Goal: Task Accomplishment & Management: Use online tool/utility

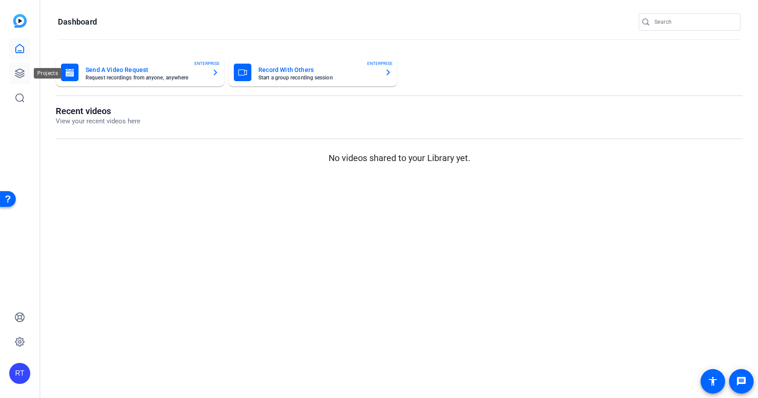
click at [19, 74] on icon at bounding box center [19, 73] width 11 height 11
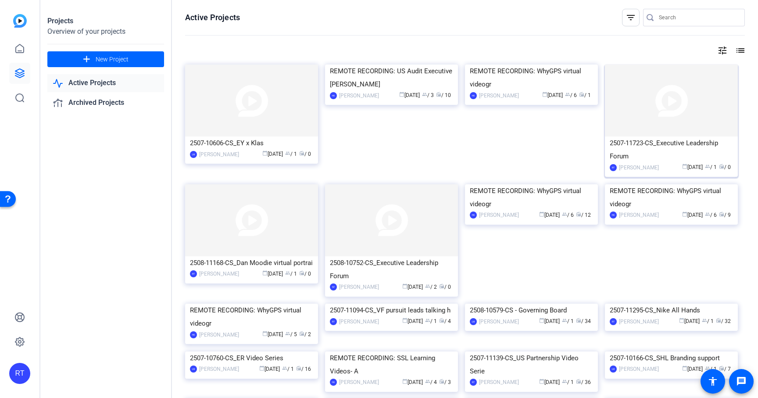
click at [647, 146] on div "2507-11723-CS_Executive Leadership Forum" at bounding box center [671, 149] width 123 height 26
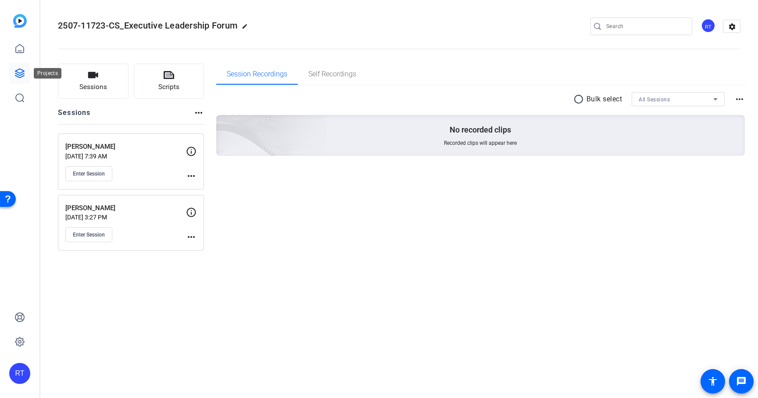
click at [22, 72] on icon at bounding box center [19, 73] width 11 height 11
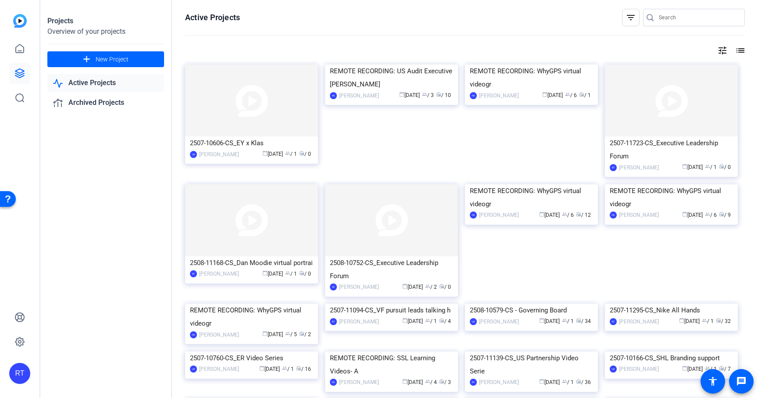
click at [664, 19] on input "Search" at bounding box center [698, 17] width 79 height 11
click at [624, 143] on div "2507-11723-CS_Executive Leadership Forum" at bounding box center [671, 149] width 123 height 26
click at [660, 19] on input "Search" at bounding box center [698, 17] width 79 height 11
click at [663, 16] on input "Search" at bounding box center [698, 17] width 79 height 11
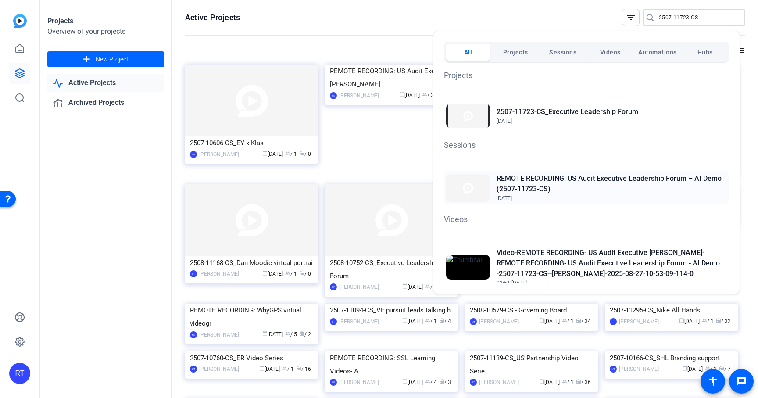
type input "2507-11723-CS"
click at [559, 180] on h2 "REMOTE RECORDING: US Audit Executive Leadership Forum – AI Demo (2507-11723-CS)" at bounding box center [611, 183] width 230 height 21
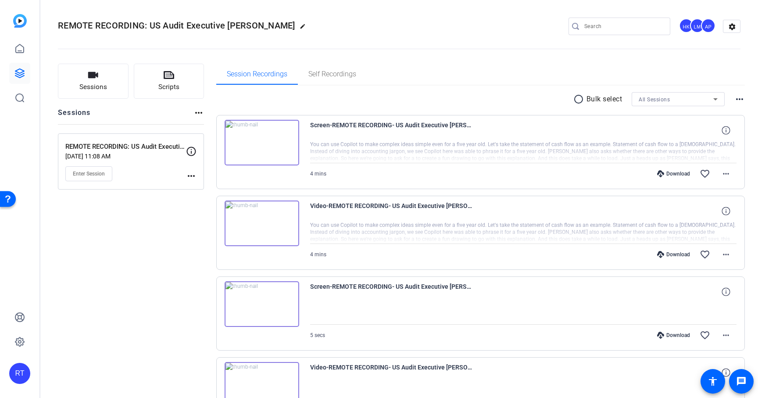
click at [191, 176] on mat-icon "more_horiz" at bounding box center [191, 176] width 11 height 11
click at [204, 186] on span "Edit Session" at bounding box center [213, 188] width 40 height 11
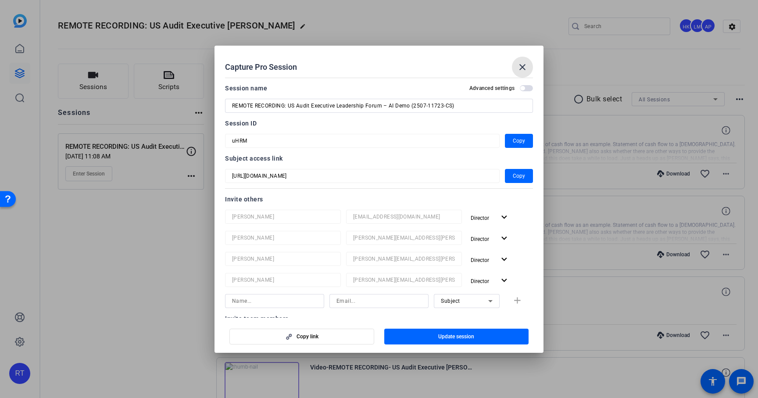
drag, startPoint x: 522, startPoint y: 65, endPoint x: 502, endPoint y: 71, distance: 21.4
click at [522, 65] on mat-icon "close" at bounding box center [522, 67] width 11 height 11
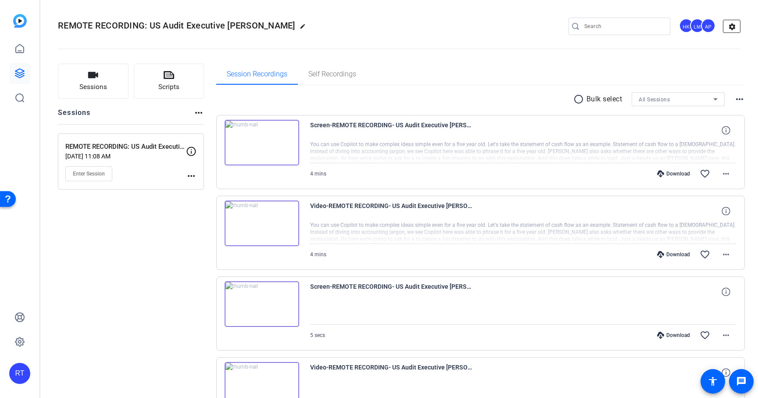
click at [724, 27] on mat-icon "settings" at bounding box center [732, 26] width 18 height 13
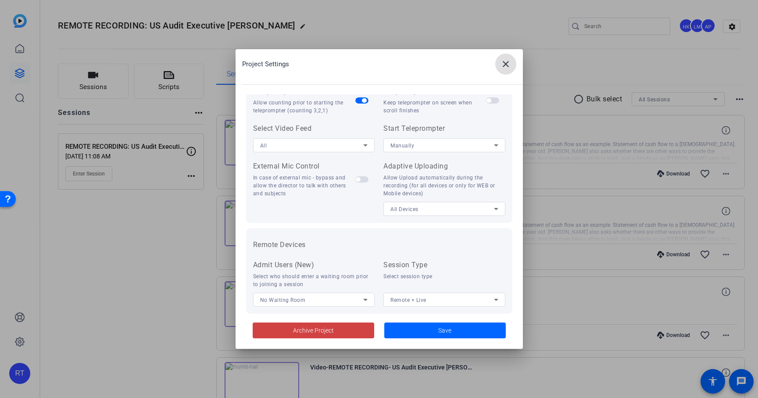
scroll to position [181, 0]
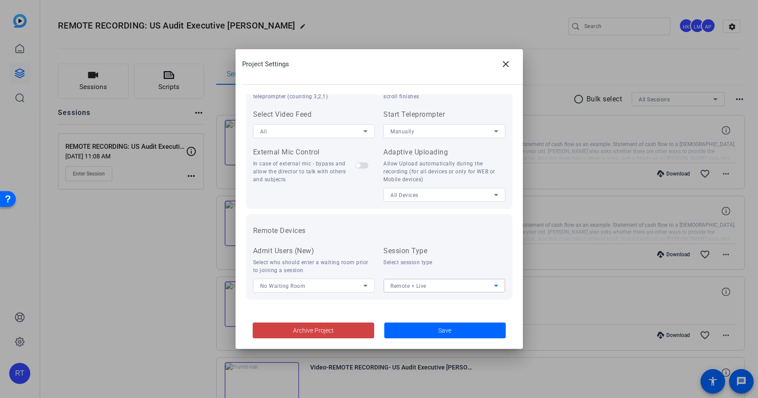
click at [395, 285] on span "Remote + Live" at bounding box center [408, 286] width 36 height 6
click at [396, 302] on span "Remote" at bounding box center [397, 303] width 19 height 11
click at [380, 260] on div "Recording Camera Options Record All Devices Flashlight Allow using the flashlig…" at bounding box center [379, 269] width 252 height 47
click at [428, 337] on span at bounding box center [444, 330] width 121 height 21
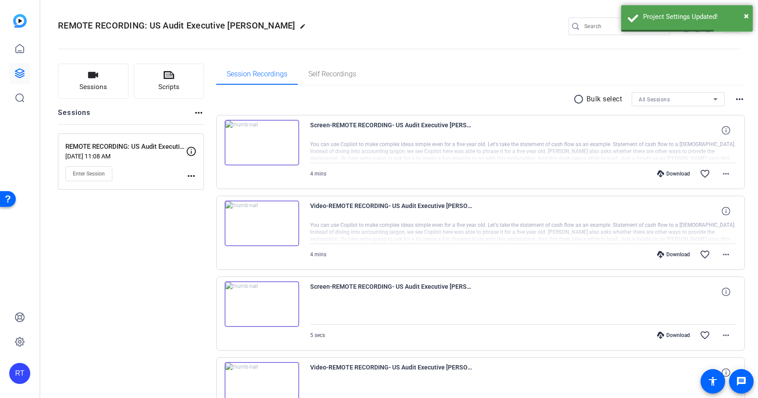
click at [190, 175] on mat-icon "more_horiz" at bounding box center [191, 176] width 11 height 11
click at [106, 114] on div at bounding box center [379, 199] width 758 height 398
click at [300, 25] on mat-icon "edit" at bounding box center [305, 28] width 11 height 11
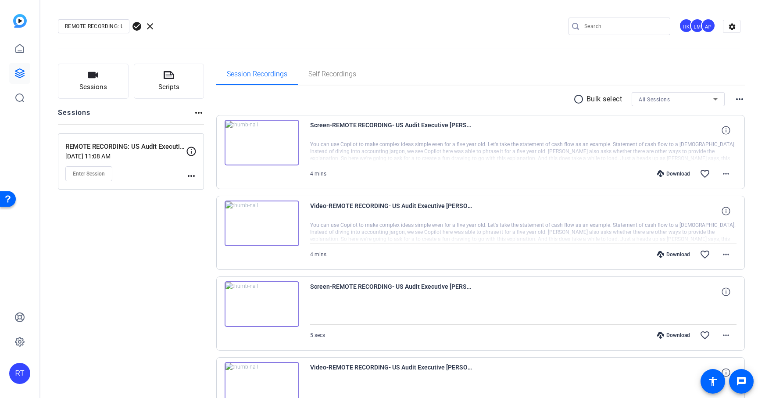
click at [183, 33] on openreel-divider-bar at bounding box center [399, 46] width 682 height 27
click at [192, 174] on mat-icon "more_horiz" at bounding box center [191, 176] width 11 height 11
click at [198, 188] on span "Edit Session" at bounding box center [213, 188] width 40 height 11
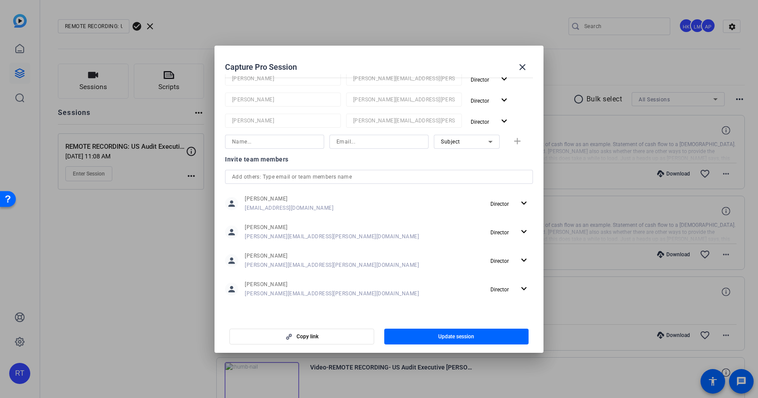
scroll to position [160, 0]
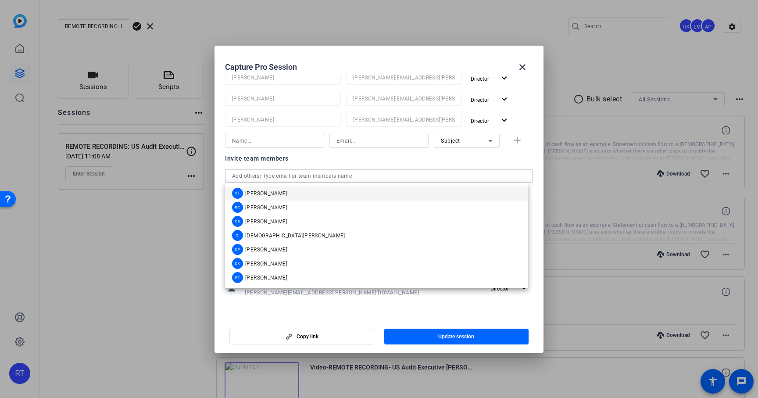
click at [286, 177] on input "text" at bounding box center [379, 176] width 294 height 11
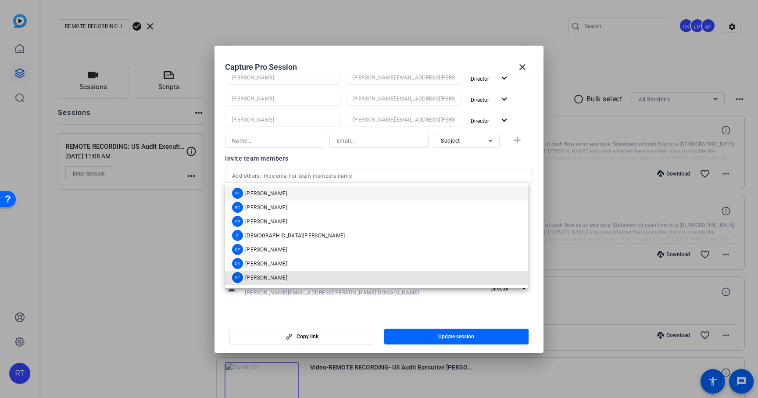
click at [275, 276] on span "Rob Thomas" at bounding box center [266, 277] width 42 height 7
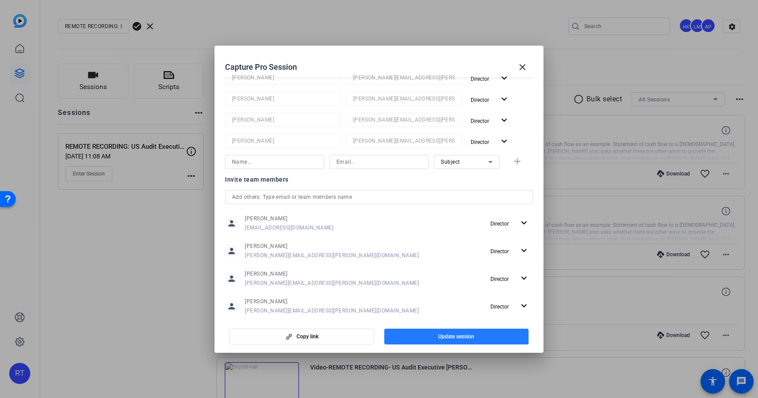
click at [440, 336] on span "Update session" at bounding box center [456, 336] width 36 height 7
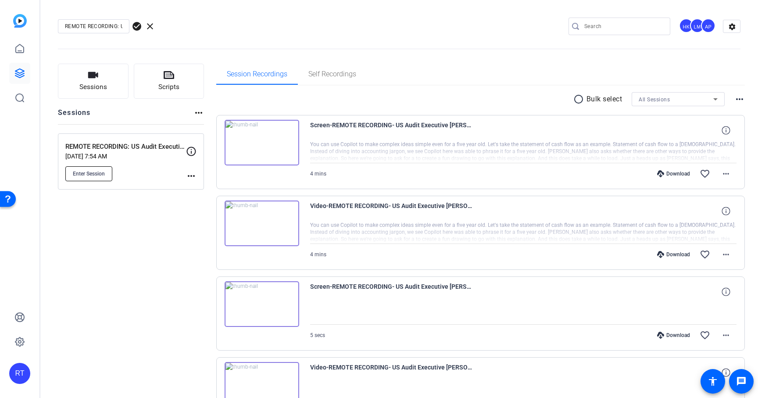
click at [99, 172] on span "Enter Session" at bounding box center [89, 173] width 32 height 7
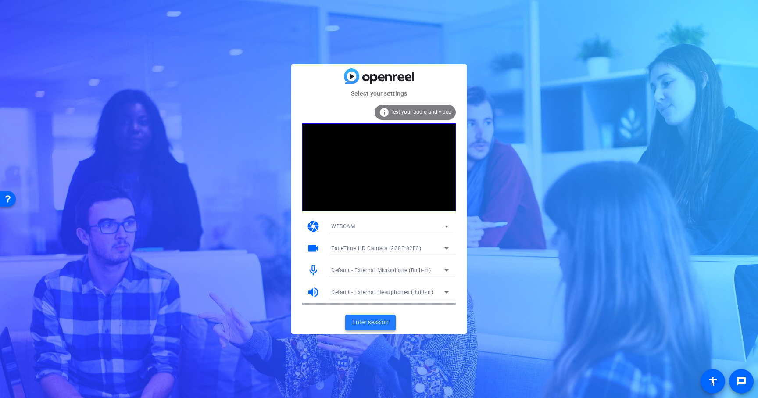
click at [375, 322] on span "Enter session" at bounding box center [370, 322] width 36 height 9
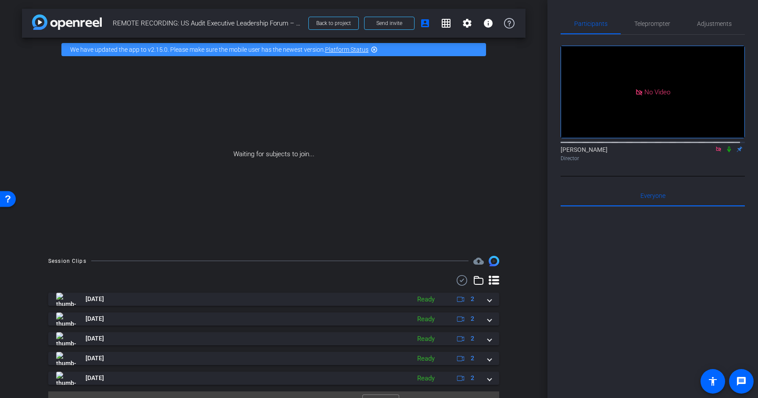
click at [727, 152] on icon at bounding box center [729, 149] width 4 height 6
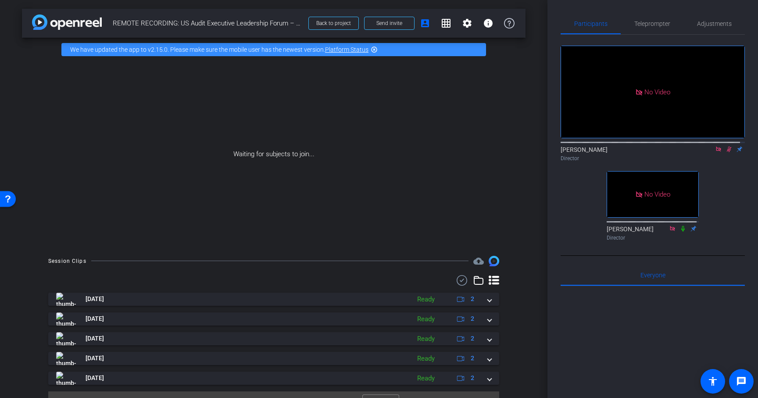
click at [725, 152] on icon at bounding box center [728, 149] width 7 height 6
click at [522, 287] on div "arrow_back REMOTE RECORDING: US Audit Executive Leadership Forum – AI Demo (250…" at bounding box center [273, 199] width 547 height 398
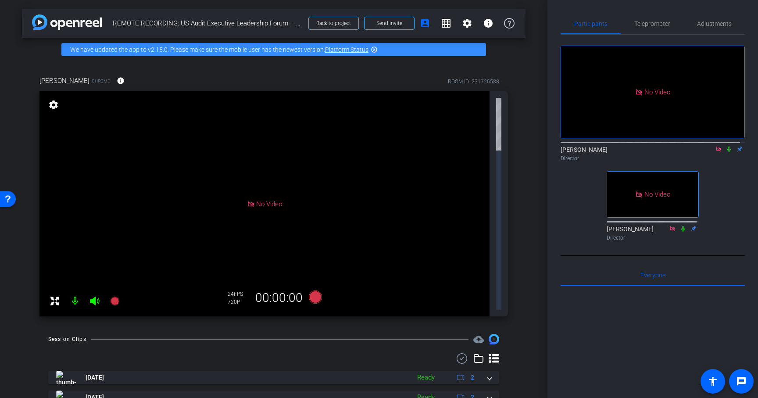
click at [532, 202] on div "arrow_back REMOTE RECORDING: US Audit Executive Leadership Forum – AI Demo (250…" at bounding box center [273, 199] width 547 height 398
click at [525, 187] on div "arrow_back REMOTE RECORDING: US Audit Executive Leadership Forum – AI Demo (250…" at bounding box center [273, 199] width 547 height 398
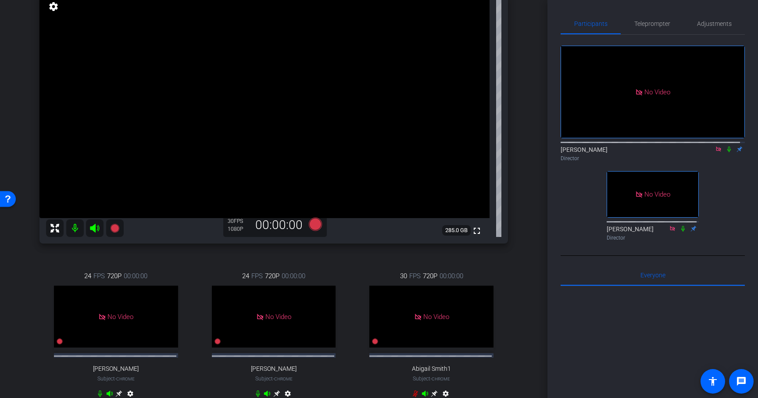
scroll to position [111, 0]
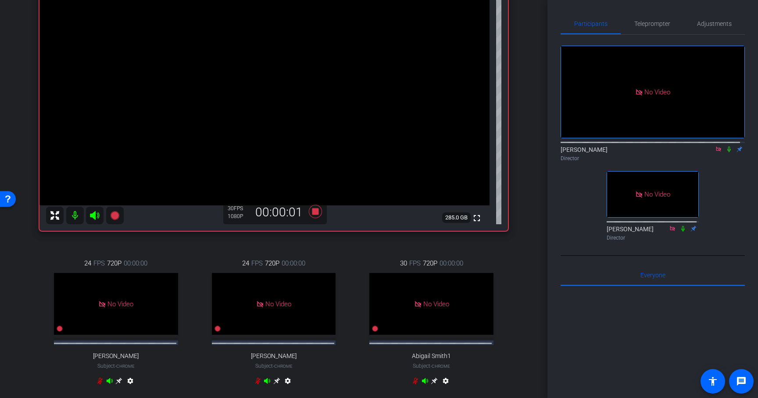
click at [727, 152] on icon at bounding box center [729, 149] width 4 height 6
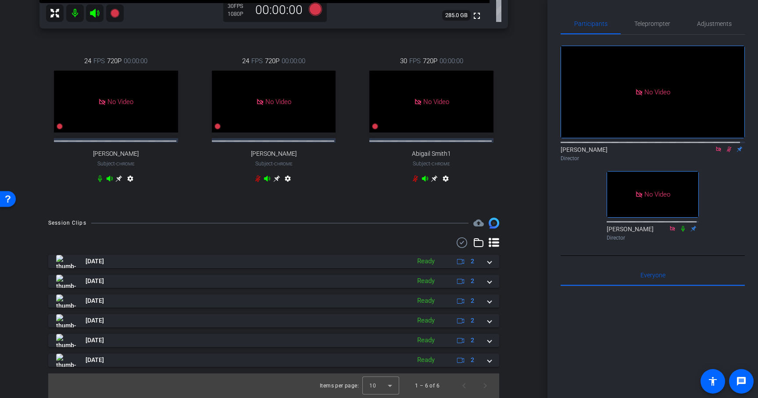
scroll to position [320, 0]
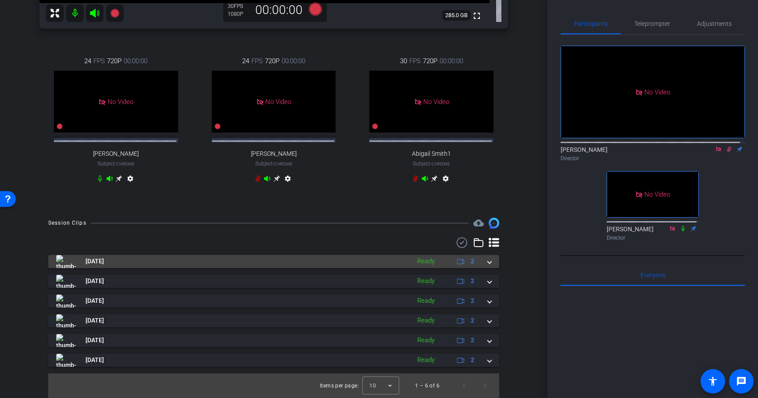
click at [488, 261] on span at bounding box center [490, 261] width 4 height 9
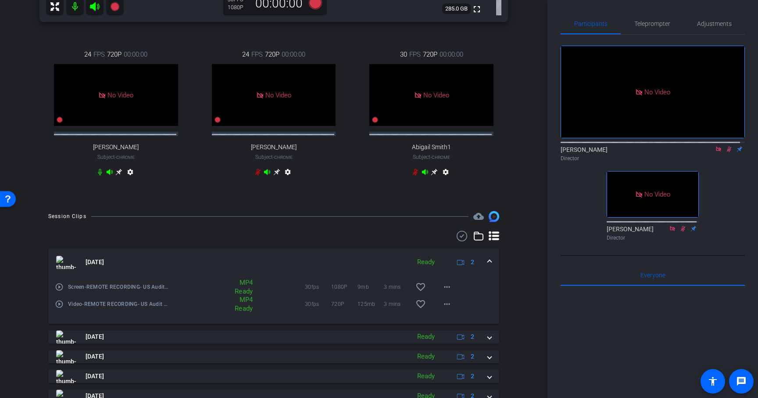
click at [725, 152] on icon at bounding box center [728, 149] width 7 height 6
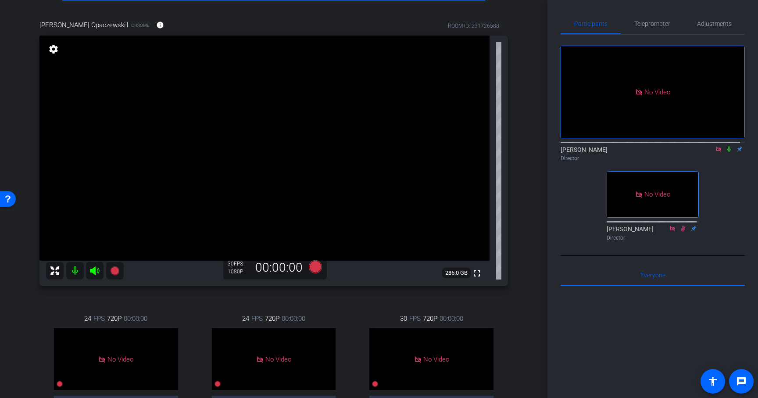
scroll to position [54, 0]
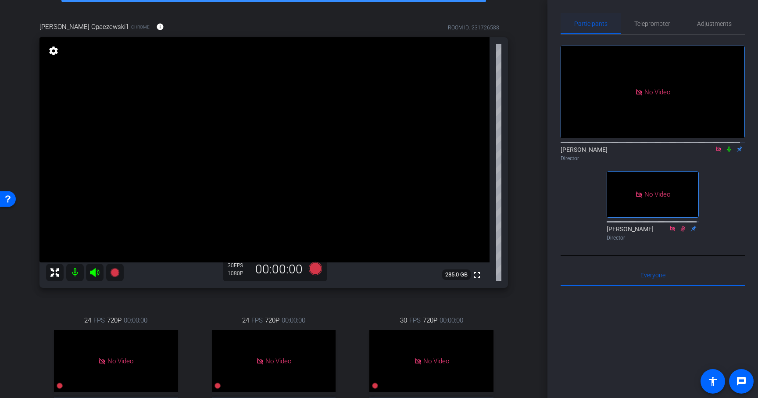
click at [599, 27] on span "Participants" at bounding box center [590, 24] width 33 height 6
click at [650, 25] on span "Teleprompter" at bounding box center [652, 24] width 36 height 6
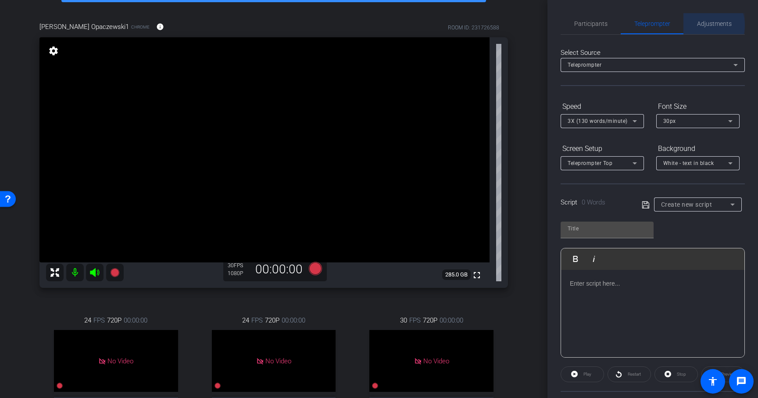
click at [699, 25] on span "Adjustments" at bounding box center [714, 24] width 35 height 6
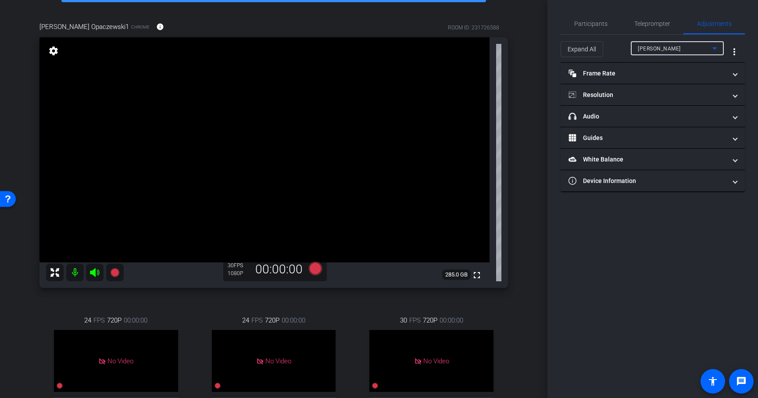
click at [661, 50] on span "Andrew Penziner" at bounding box center [659, 49] width 43 height 6
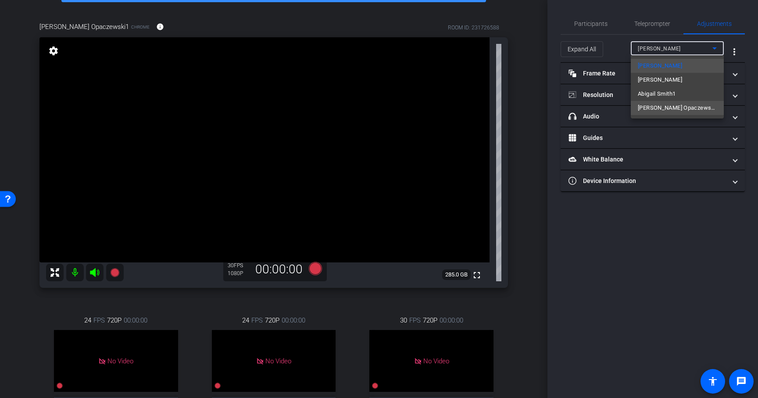
click at [653, 109] on span "Anna Opaczewski1" at bounding box center [677, 108] width 79 height 11
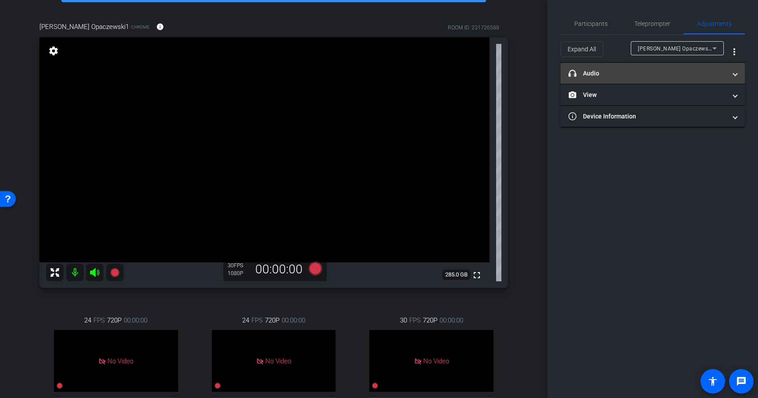
click at [633, 79] on mat-expansion-panel-header "headphone icon Audio" at bounding box center [653, 73] width 184 height 21
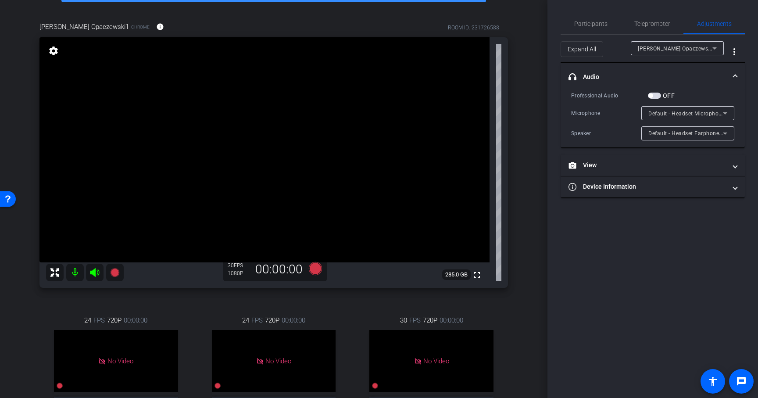
click at [686, 114] on span "Default - Headset Microphone (Jabra EVOLVE 20 MS)" at bounding box center [716, 113] width 136 height 7
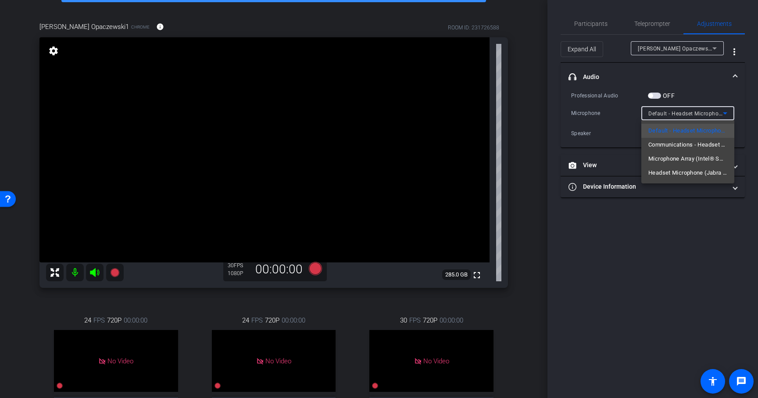
click at [624, 128] on div at bounding box center [379, 199] width 758 height 398
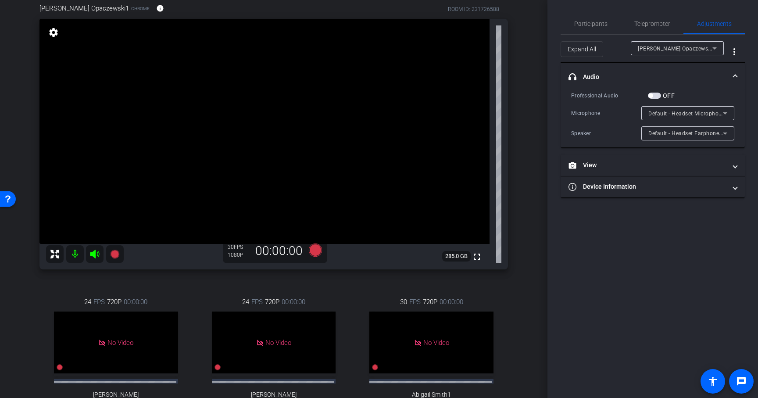
scroll to position [0, 0]
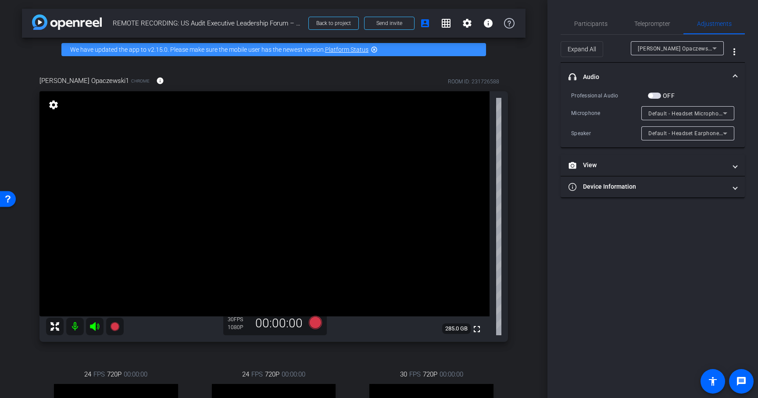
click at [689, 134] on span "Default - Headset Earphone (Jabra EVOLVE 20 MS)" at bounding box center [713, 132] width 131 height 7
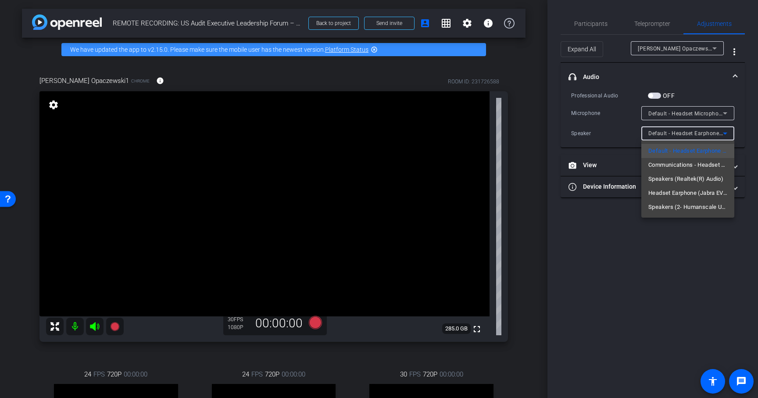
click at [631, 210] on div at bounding box center [379, 199] width 758 height 398
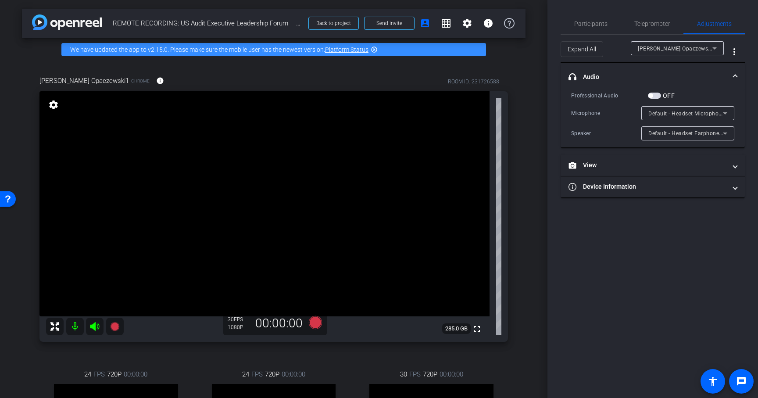
click at [677, 113] on span "Default - Headset Microphone (Jabra EVOLVE 20 MS)" at bounding box center [716, 113] width 136 height 7
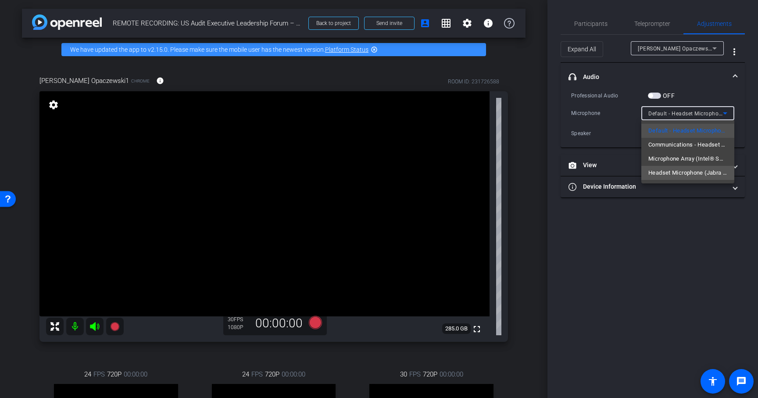
click at [671, 172] on span "Headset Microphone (Jabra EVOLVE 20 MS)" at bounding box center [687, 173] width 79 height 11
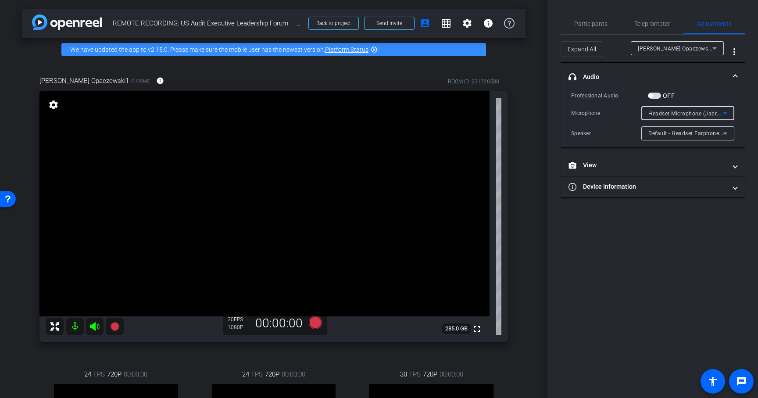
click at [657, 94] on span "button" at bounding box center [654, 96] width 13 height 6
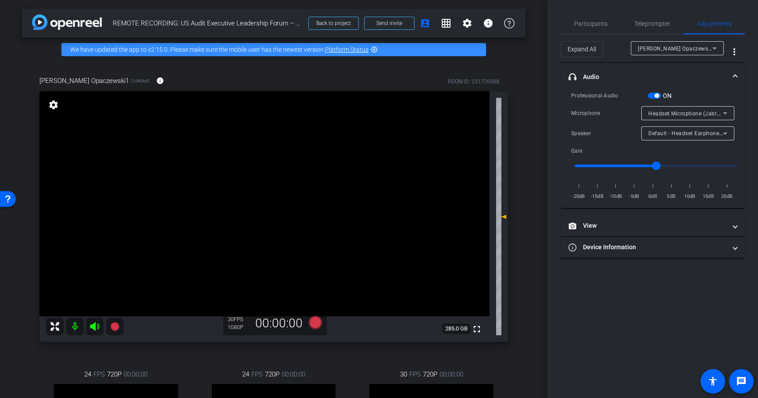
click at [653, 95] on span "button" at bounding box center [654, 96] width 13 height 6
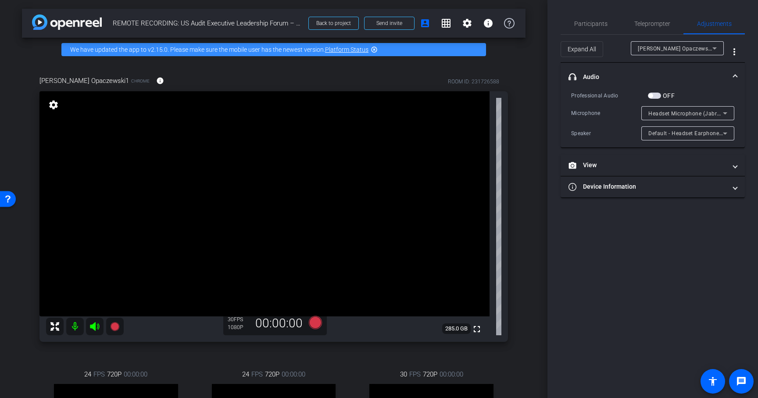
click at [675, 113] on span "Headset Microphone (Jabra EVOLVE 20 MS)" at bounding box center [704, 113] width 113 height 7
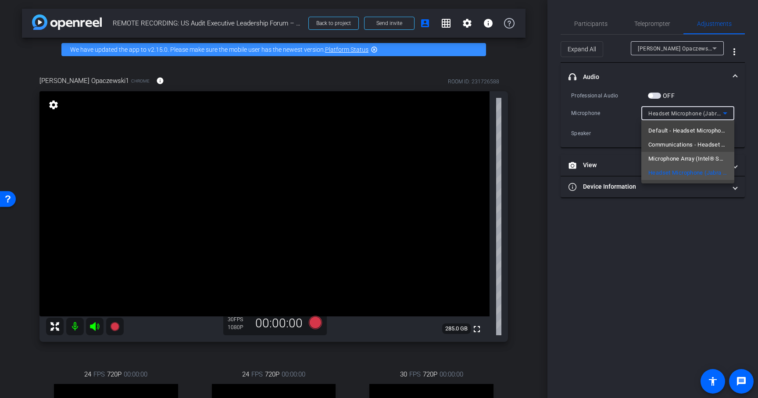
click at [657, 159] on span "Microphone Array (Intel® Smart Sound Technology for Digital Microphones)" at bounding box center [687, 159] width 79 height 11
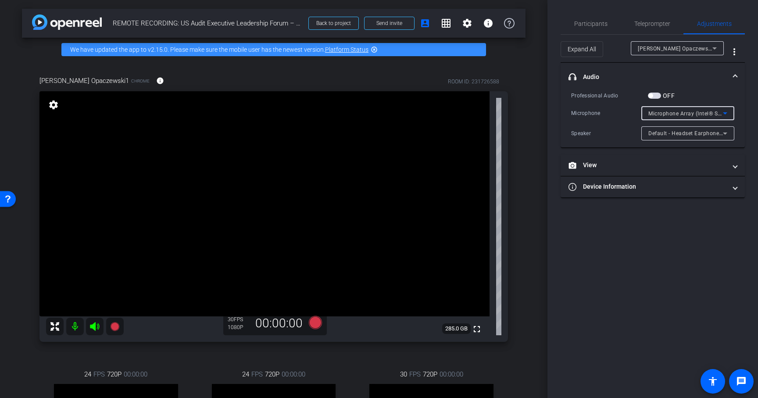
click at [661, 115] on span "Microphone Array (Intel® Smart Sound Technology for Digital Microphones)" at bounding box center [745, 113] width 194 height 7
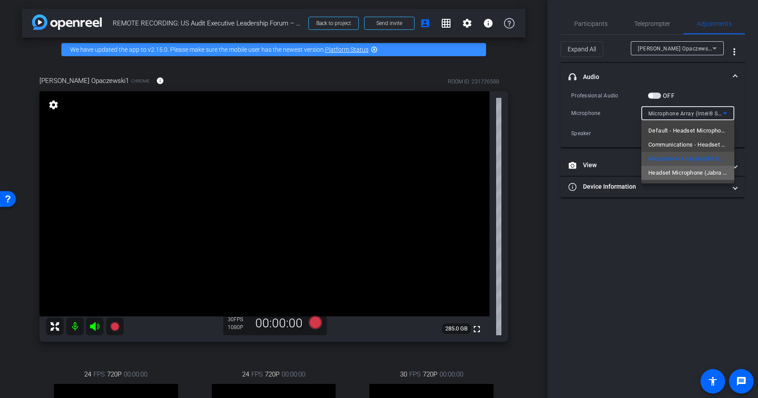
click at [658, 173] on span "Headset Microphone (Jabra EVOLVE 20 MS)" at bounding box center [687, 173] width 79 height 11
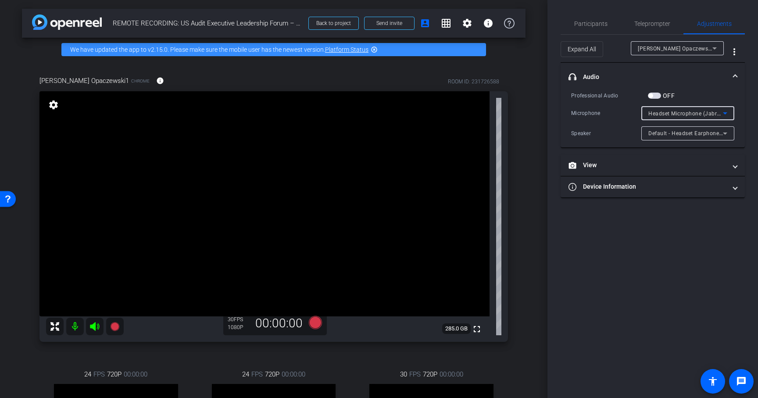
click at [666, 113] on span "Headset Microphone (Jabra EVOLVE 20 MS)" at bounding box center [704, 113] width 113 height 7
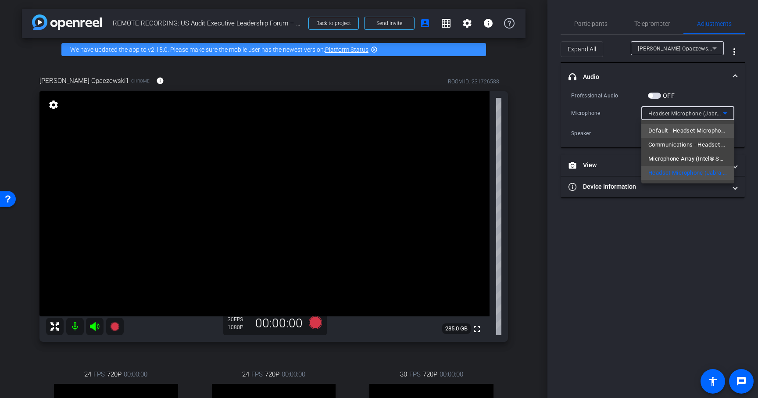
click at [668, 132] on span "Default - Headset Microphone (Jabra EVOLVE 20 MS)" at bounding box center [687, 130] width 79 height 11
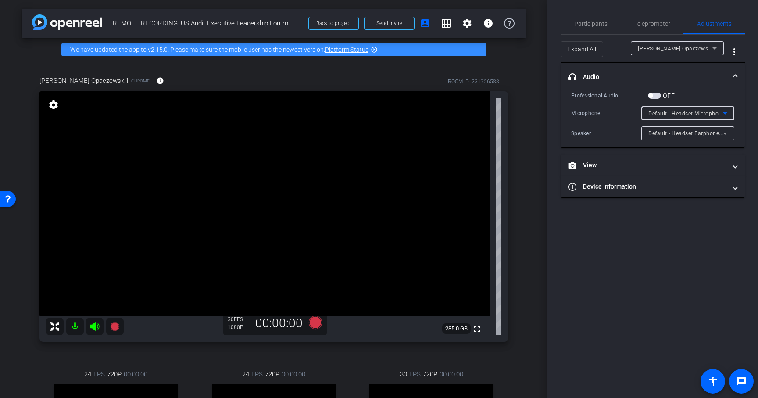
click at [666, 114] on span "Default - Headset Microphone (Jabra EVOLVE 20 MS)" at bounding box center [716, 113] width 136 height 7
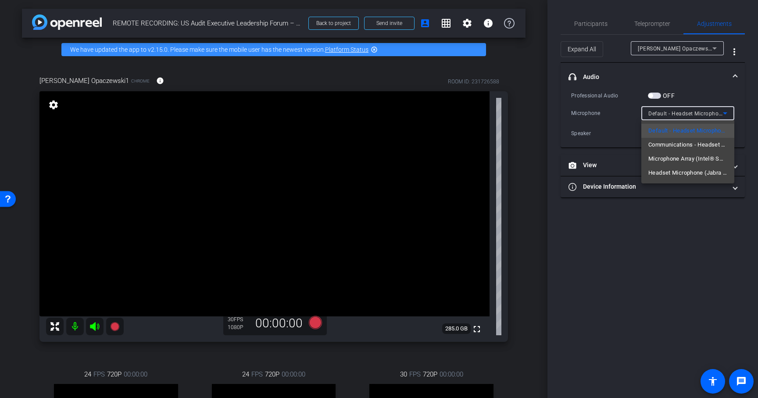
click at [630, 122] on div at bounding box center [379, 199] width 758 height 398
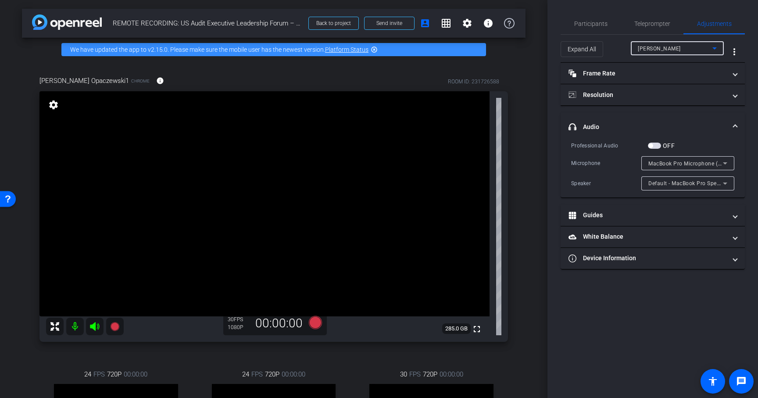
click at [656, 49] on span "Andrew Penziner" at bounding box center [659, 49] width 43 height 6
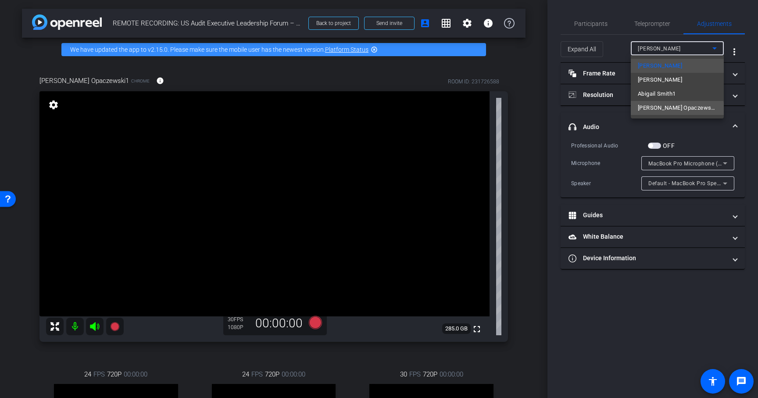
click at [657, 110] on span "Anna Opaczewski1" at bounding box center [677, 108] width 79 height 11
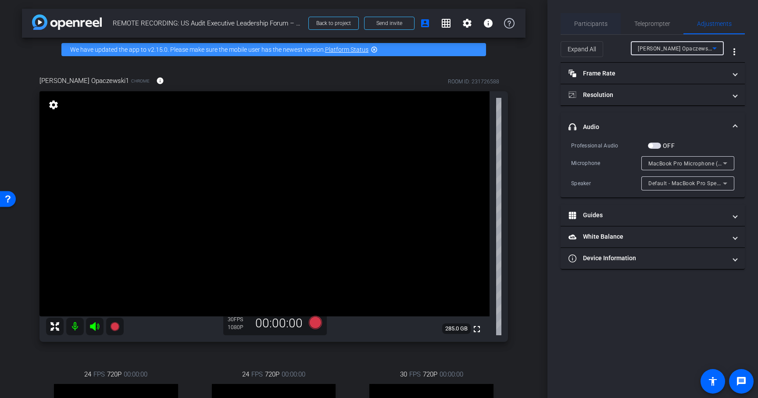
click at [594, 24] on span "Participants" at bounding box center [590, 24] width 33 height 6
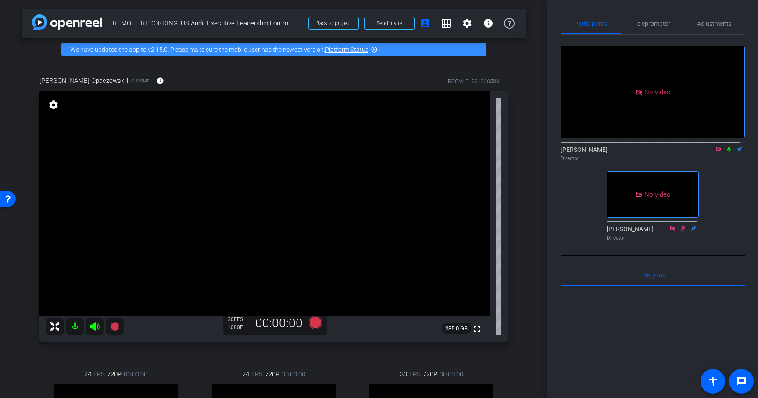
click at [264, 352] on div "Anna Opaczewski1 Chrome info ROOM ID: 231726588 fullscreen settings 285.0 GB 30…" at bounding box center [273, 291] width 503 height 461
click at [314, 321] on icon at bounding box center [315, 322] width 13 height 13
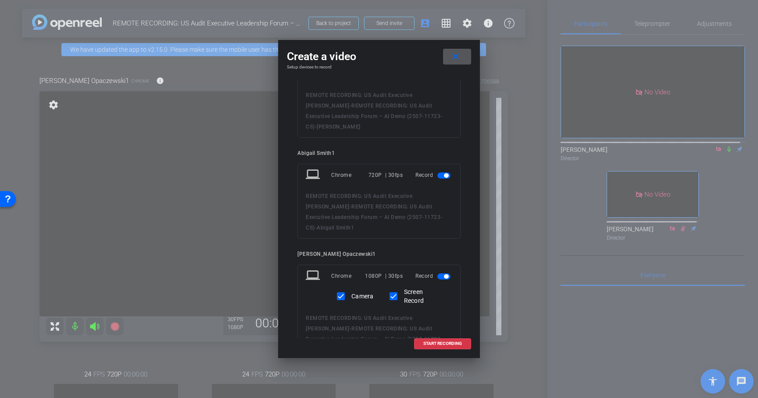
scroll to position [146, 0]
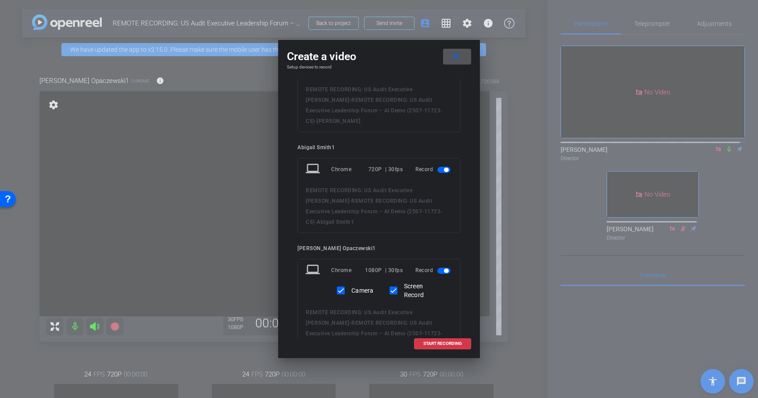
click at [444, 168] on span "button" at bounding box center [446, 170] width 4 height 4
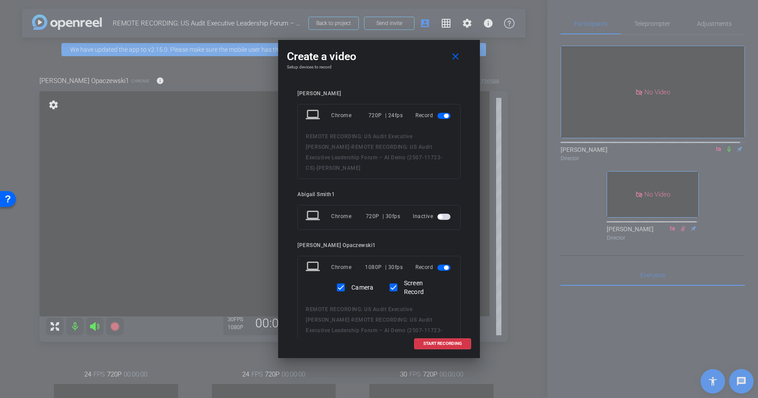
scroll to position [0, 0]
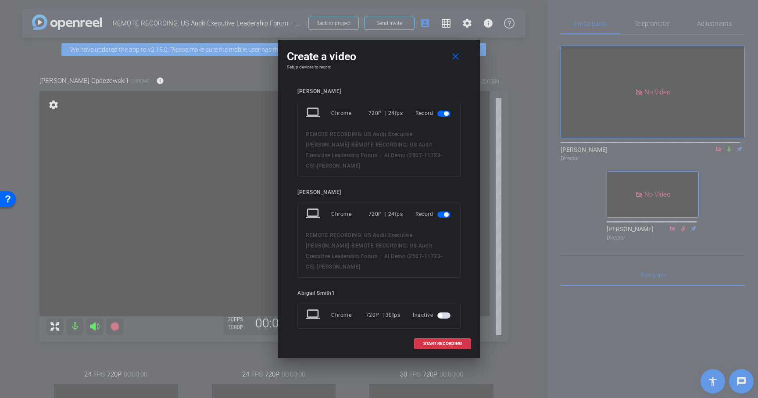
click at [444, 114] on span "button" at bounding box center [446, 113] width 4 height 4
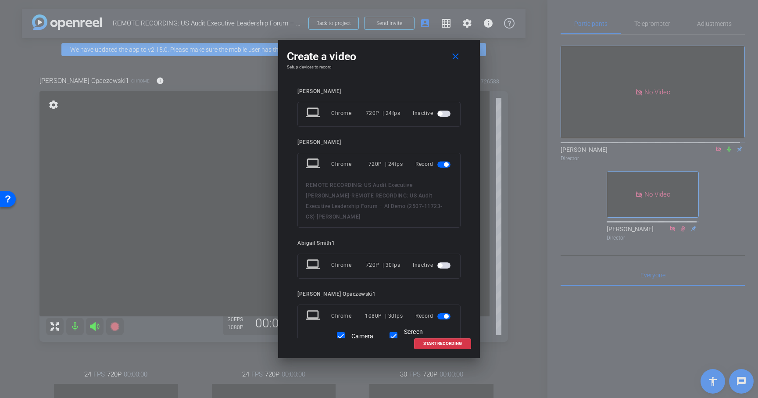
click at [444, 165] on span "button" at bounding box center [446, 164] width 4 height 4
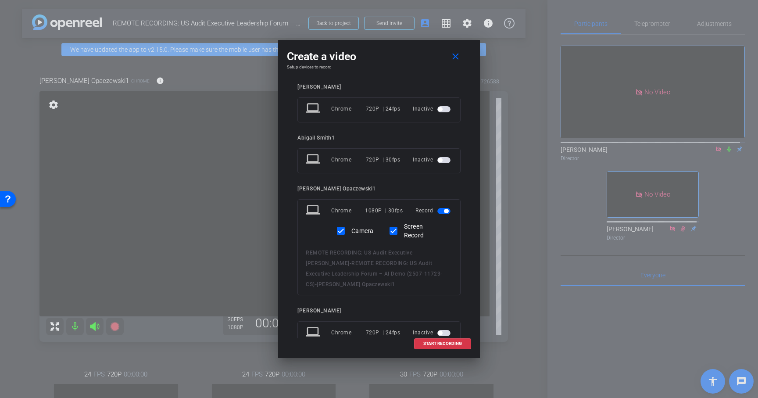
scroll to position [84, 0]
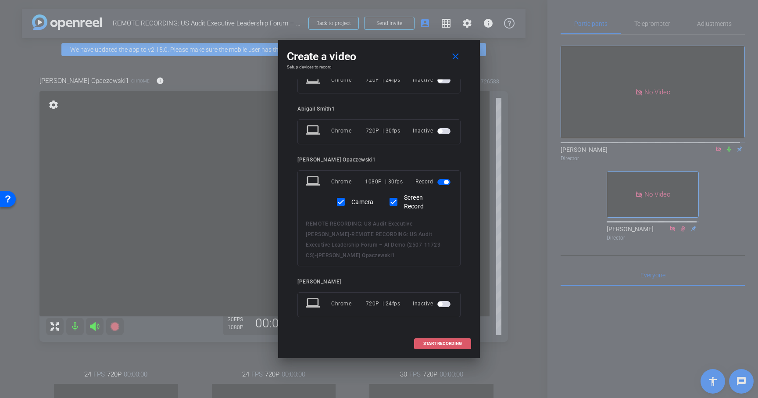
click at [442, 343] on span "START RECORDING" at bounding box center [442, 343] width 39 height 4
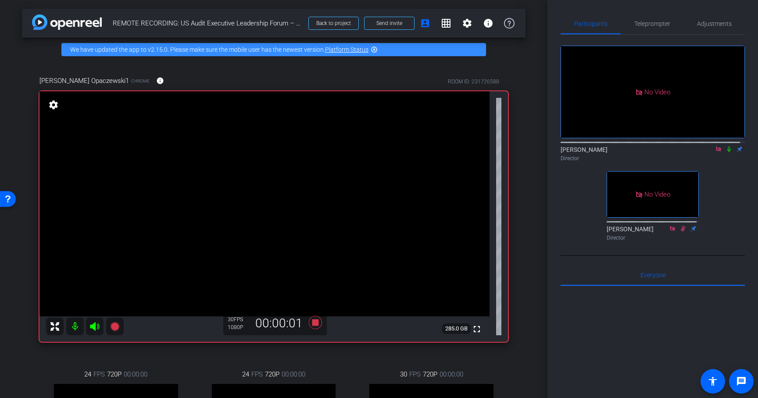
click at [725, 146] on icon at bounding box center [728, 149] width 7 height 6
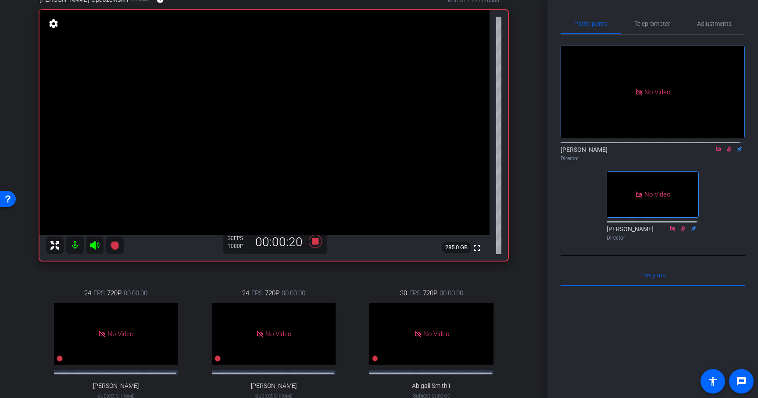
scroll to position [79, 0]
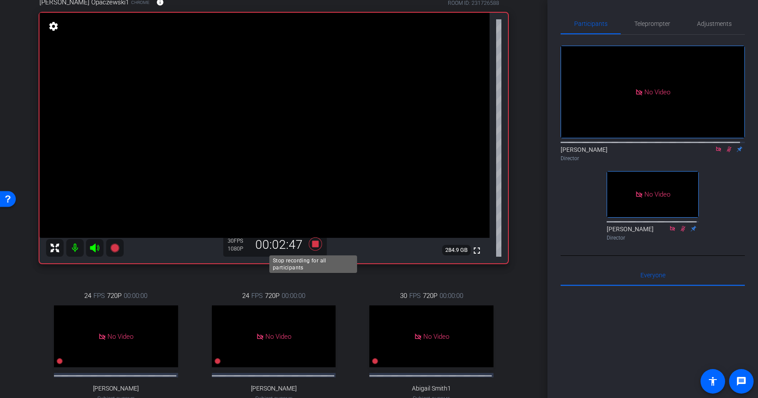
click at [313, 245] on icon at bounding box center [315, 243] width 13 height 13
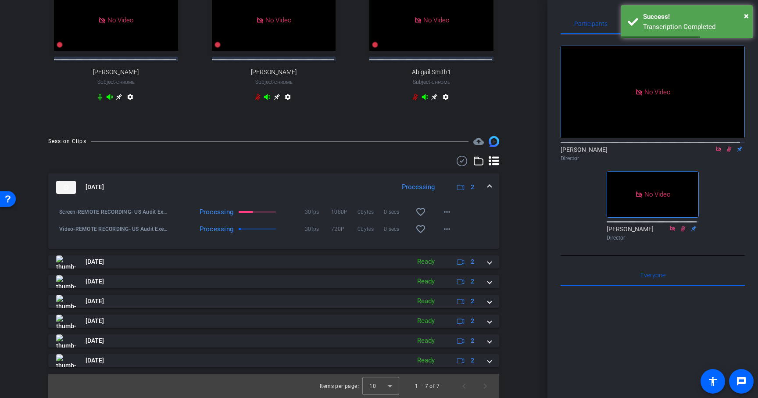
scroll to position [402, 0]
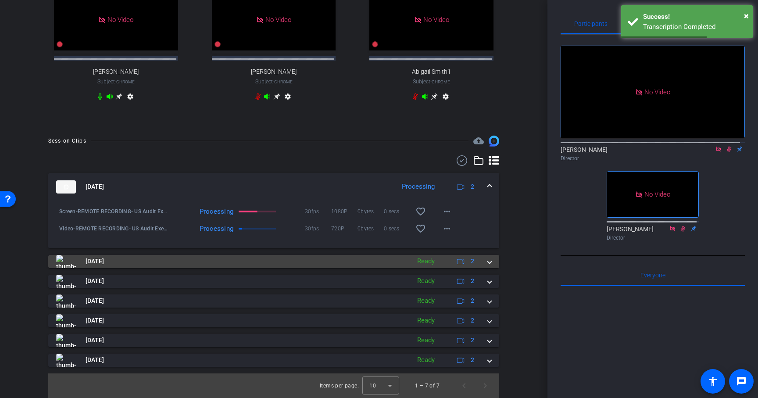
click at [488, 261] on span at bounding box center [490, 261] width 4 height 9
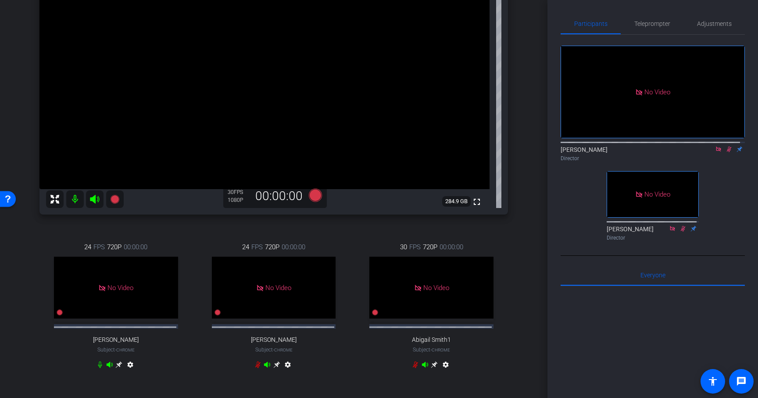
scroll to position [136, 0]
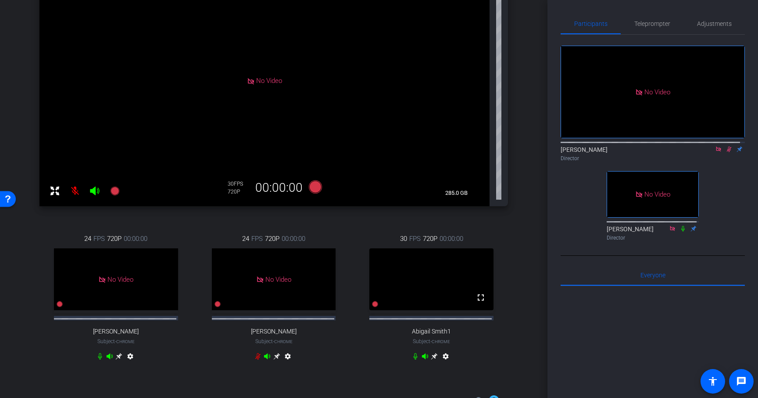
click at [431, 360] on icon at bounding box center [434, 356] width 7 height 7
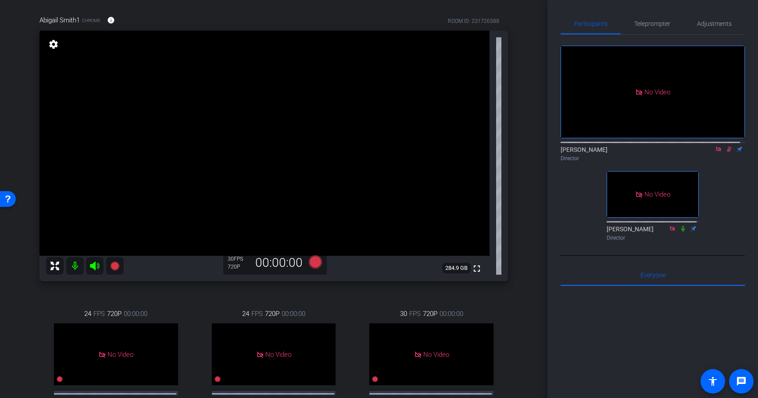
scroll to position [57, 0]
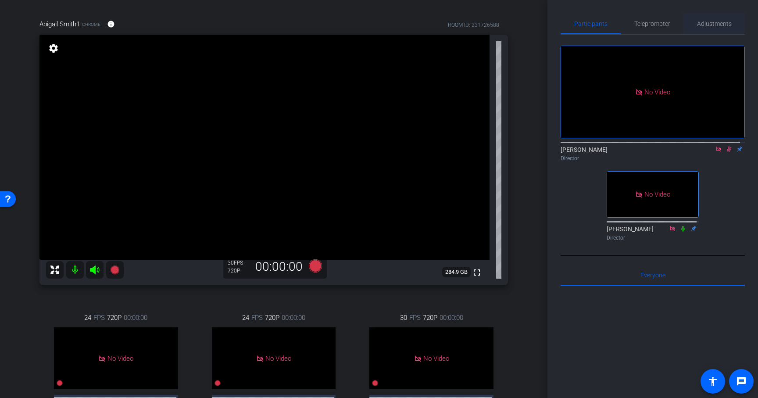
click at [700, 23] on span "Adjustments" at bounding box center [714, 24] width 35 height 6
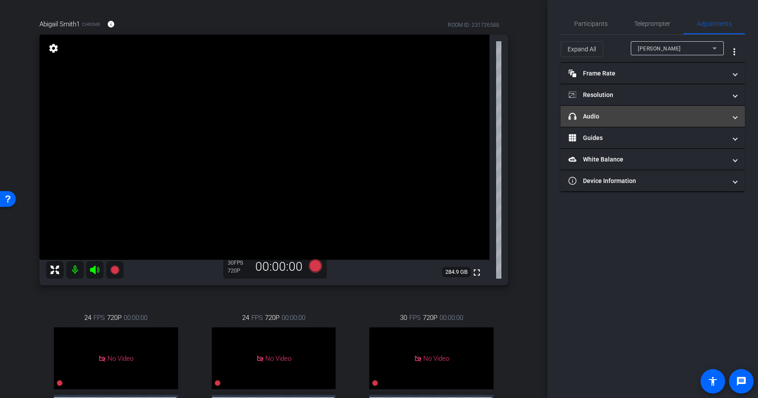
click at [671, 121] on mat-panel-title "headphone icon Audio" at bounding box center [647, 116] width 158 height 9
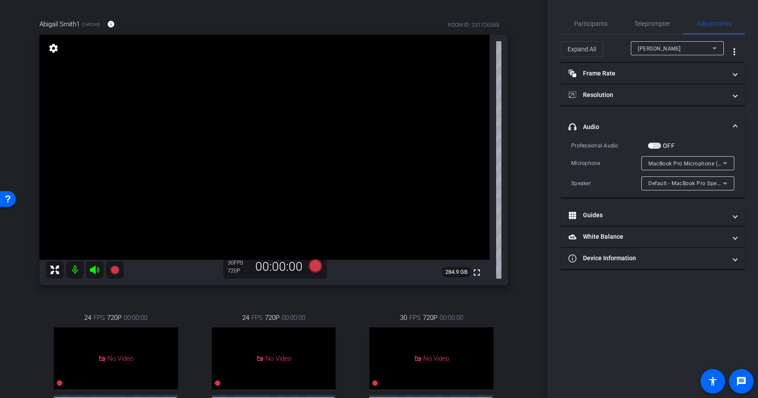
click at [669, 50] on span "Andrew Penziner" at bounding box center [659, 49] width 43 height 6
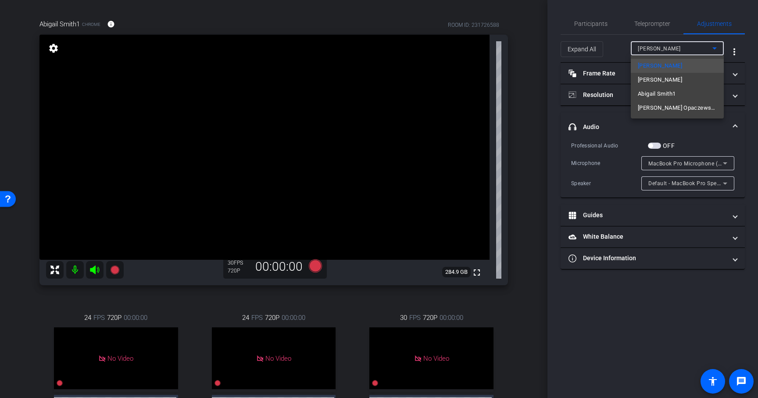
click at [660, 93] on span "Abigail Smith1" at bounding box center [657, 94] width 38 height 11
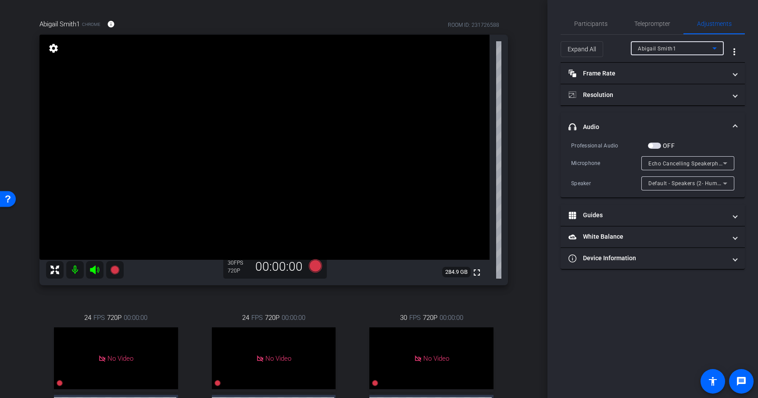
click at [729, 163] on icon at bounding box center [725, 163] width 11 height 11
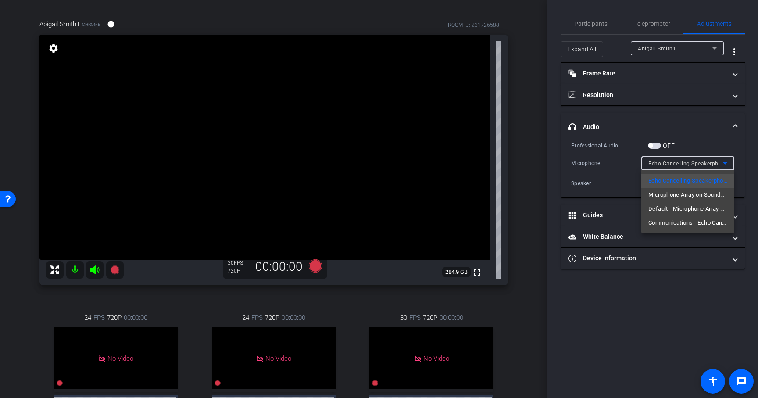
click at [747, 161] on div at bounding box center [379, 199] width 758 height 398
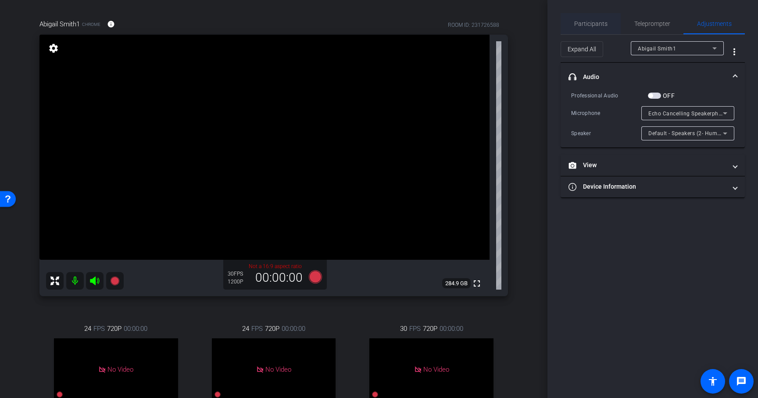
click at [595, 23] on span "Participants" at bounding box center [590, 24] width 33 height 6
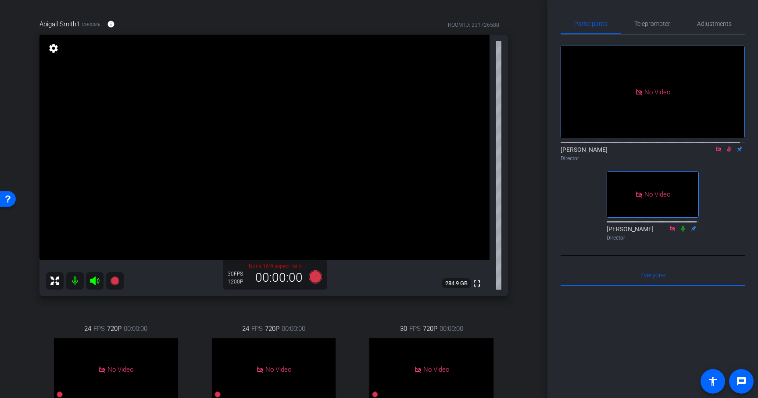
click at [727, 146] on icon at bounding box center [729, 149] width 5 height 6
click at [725, 146] on icon at bounding box center [728, 149] width 7 height 6
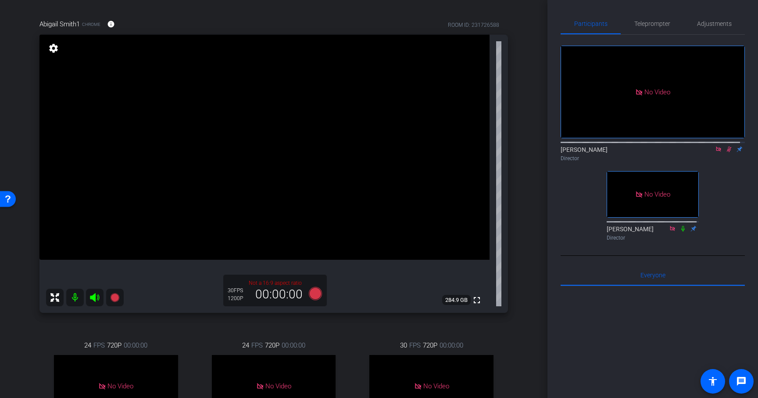
click at [725, 146] on icon at bounding box center [728, 149] width 7 height 6
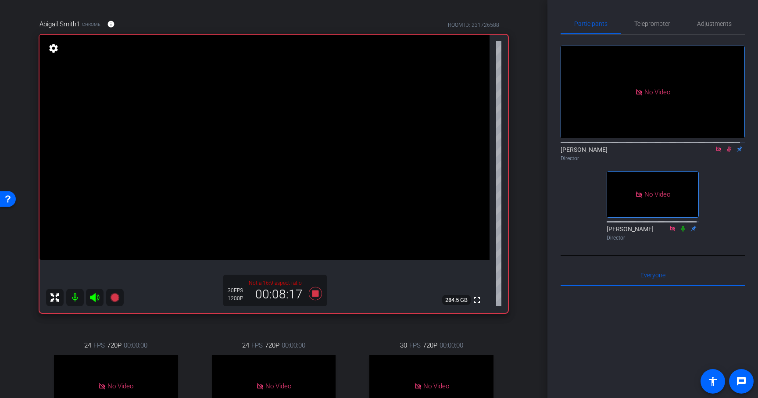
click at [727, 146] on icon at bounding box center [729, 149] width 5 height 6
click at [642, 25] on span "Teleprompter" at bounding box center [652, 24] width 36 height 6
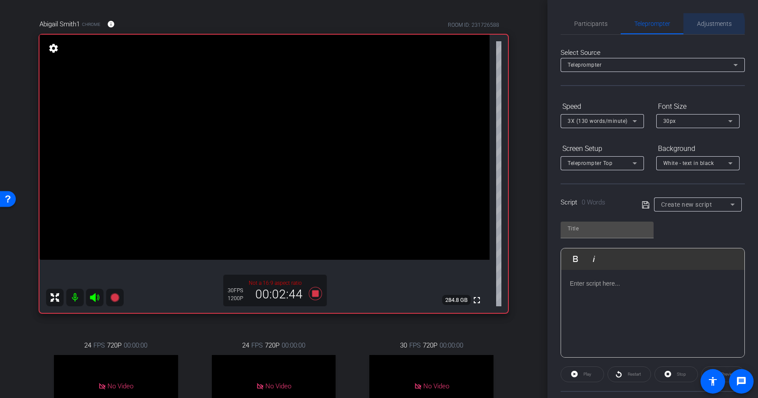
click at [704, 26] on span "Adjustments" at bounding box center [714, 24] width 35 height 6
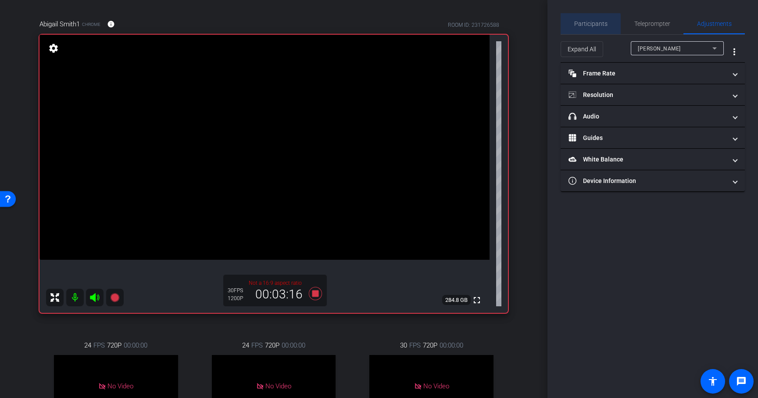
click at [587, 24] on span "Participants" at bounding box center [590, 24] width 33 height 6
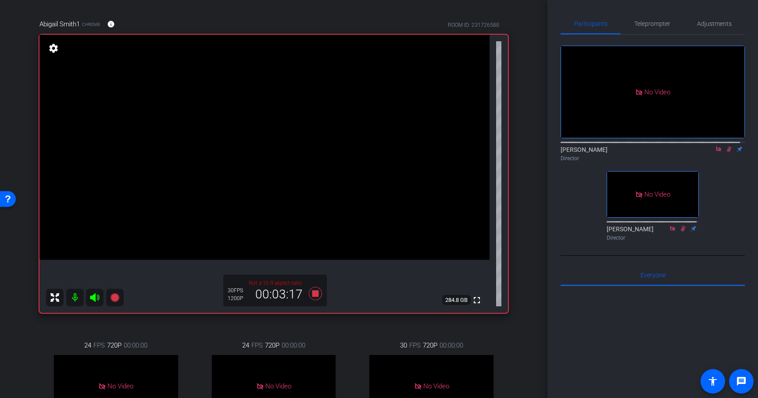
click at [725, 146] on icon at bounding box center [728, 149] width 7 height 6
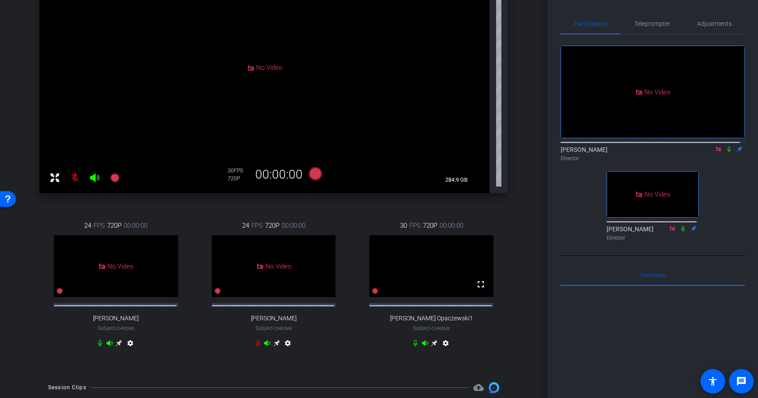
scroll to position [205, 0]
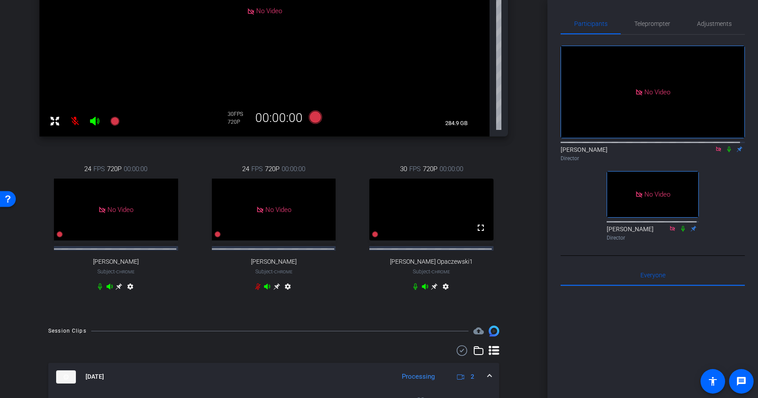
click at [122, 290] on icon at bounding box center [119, 286] width 7 height 7
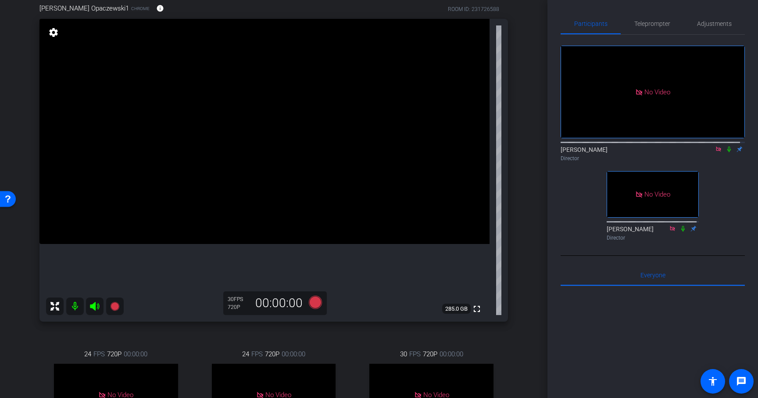
scroll to position [81, 0]
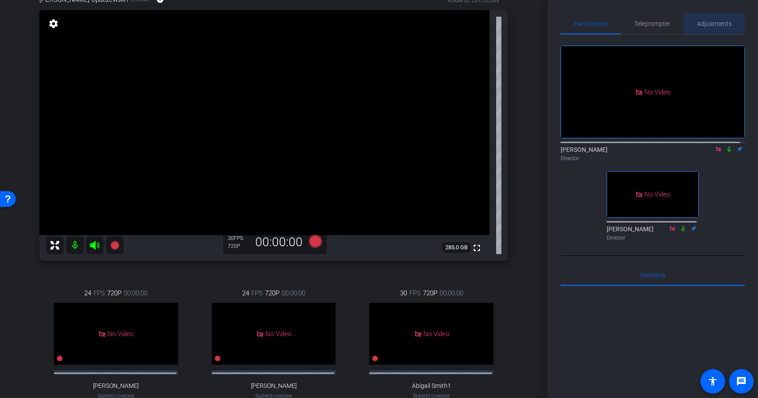
click at [706, 25] on span "Adjustments" at bounding box center [714, 24] width 35 height 6
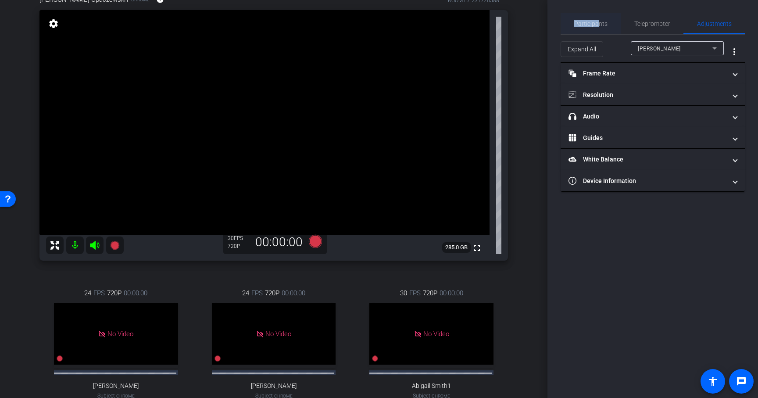
click at [599, 21] on span "Participants" at bounding box center [590, 24] width 33 height 6
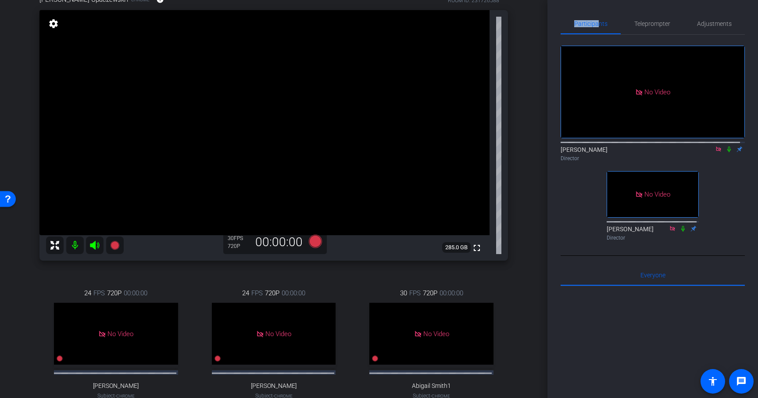
click at [727, 146] on icon at bounding box center [729, 149] width 4 height 6
click at [706, 23] on span "Adjustments" at bounding box center [714, 24] width 35 height 6
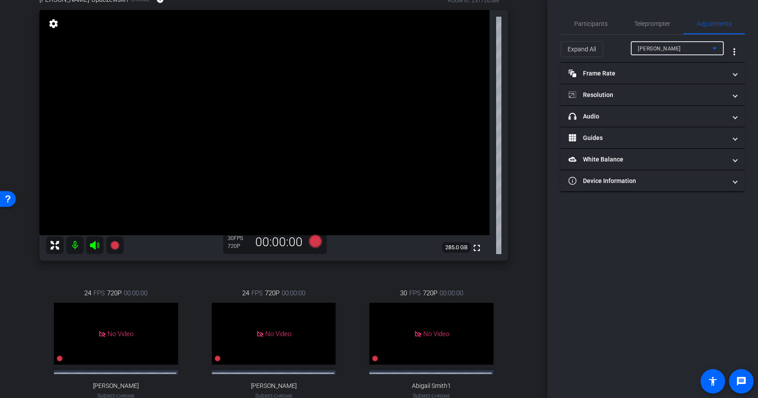
click at [665, 46] on span "Andrew Penziner" at bounding box center [659, 49] width 43 height 6
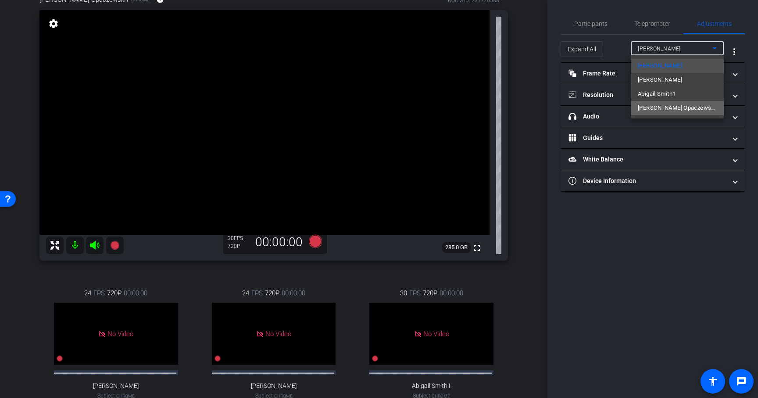
click at [655, 109] on span "Anna Opaczewski1" at bounding box center [677, 108] width 79 height 11
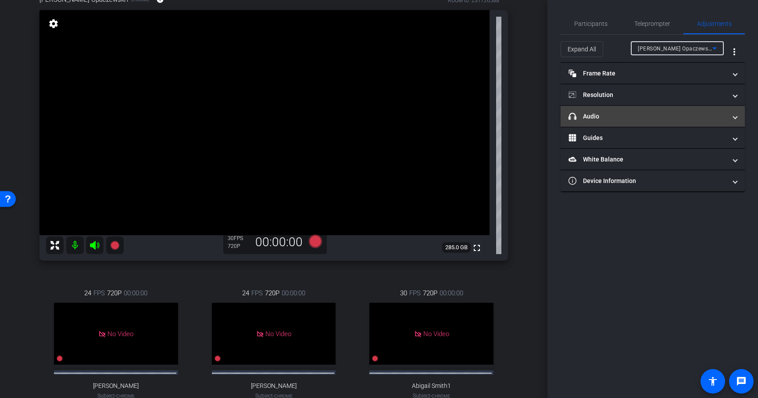
click at [615, 119] on mat-panel-title "headphone icon Audio" at bounding box center [647, 116] width 158 height 9
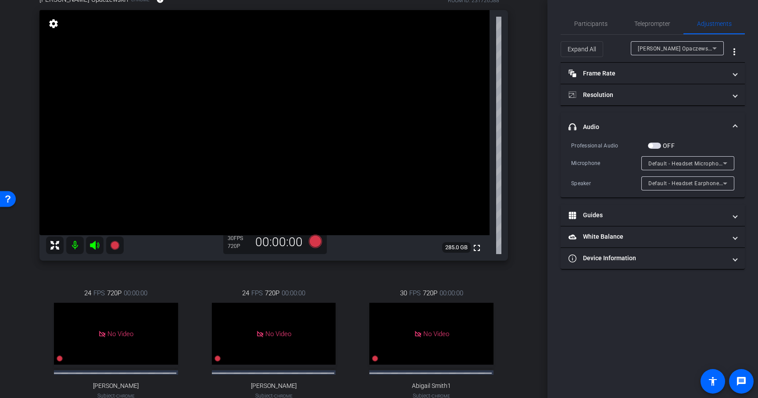
click at [671, 186] on span "Default - Headset Earphone (Jabra EVOLVE 20 MS)" at bounding box center [713, 182] width 131 height 7
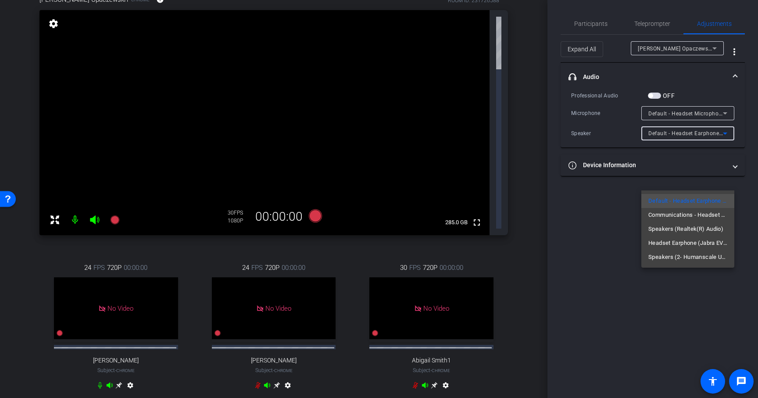
click at [619, 183] on div at bounding box center [379, 199] width 758 height 398
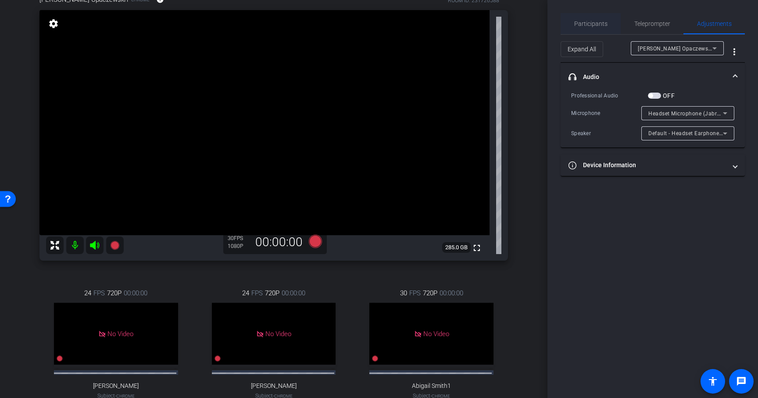
click at [578, 23] on span "Participants" at bounding box center [590, 24] width 33 height 6
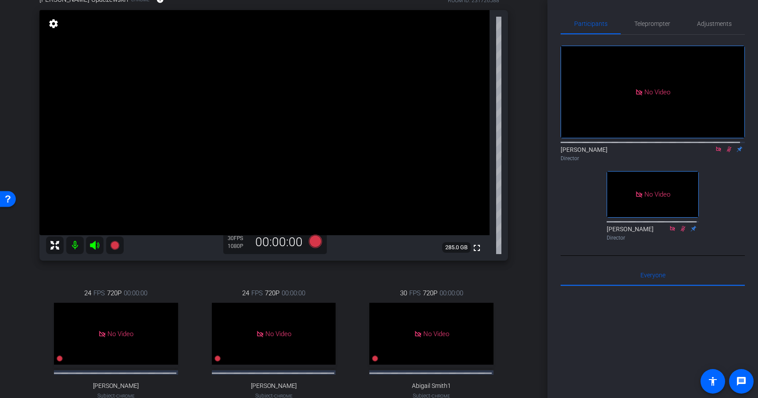
click at [727, 146] on icon at bounding box center [729, 149] width 5 height 6
click at [727, 146] on icon at bounding box center [729, 149] width 4 height 6
click at [727, 146] on icon at bounding box center [729, 149] width 5 height 6
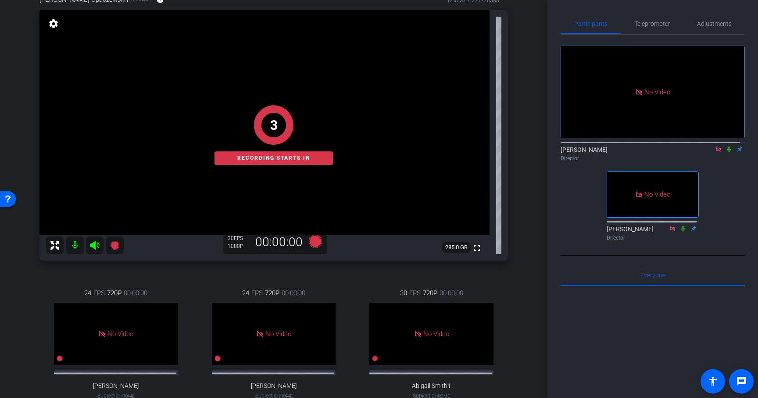
click at [725, 146] on icon at bounding box center [728, 149] width 7 height 6
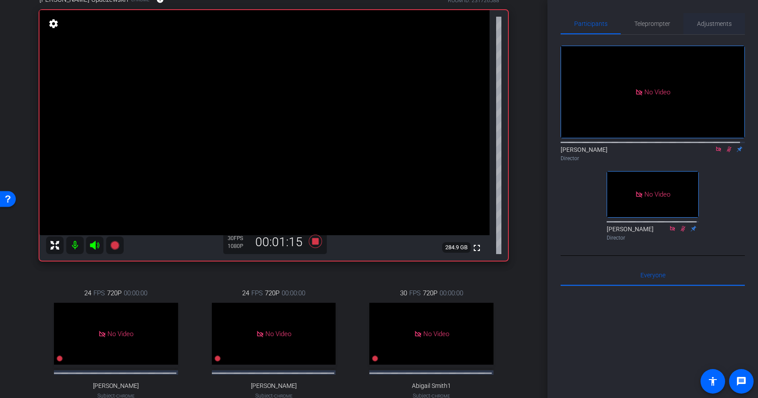
click at [706, 23] on span "Adjustments" at bounding box center [714, 24] width 35 height 6
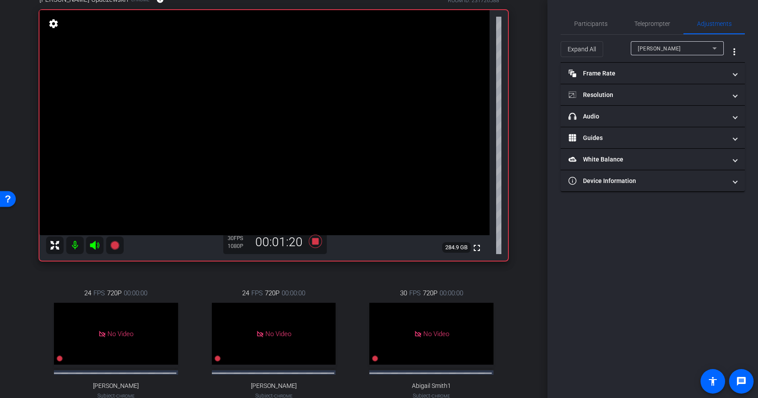
click at [657, 47] on span "Andrew Penziner" at bounding box center [659, 49] width 43 height 6
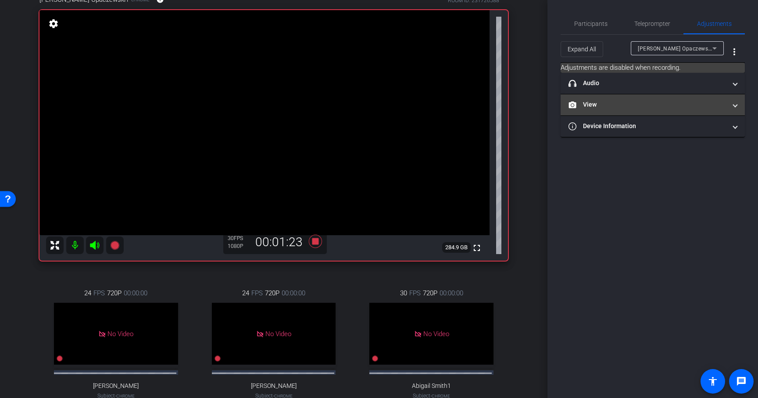
click at [607, 109] on mat-expansion-panel-header "View" at bounding box center [653, 104] width 184 height 21
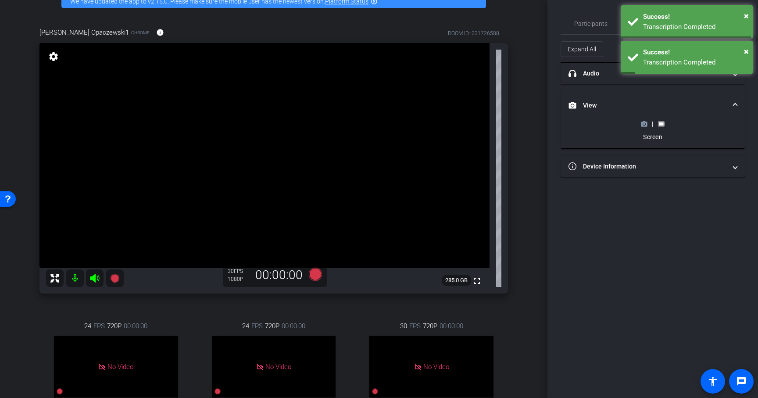
scroll to position [49, 0]
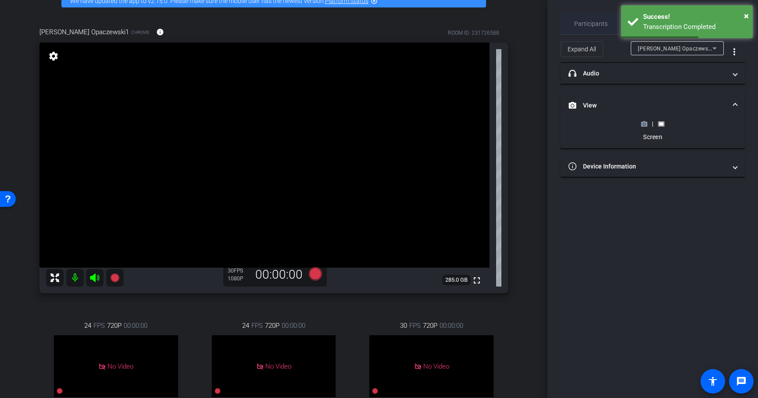
click at [587, 24] on span "Participants" at bounding box center [590, 24] width 33 height 6
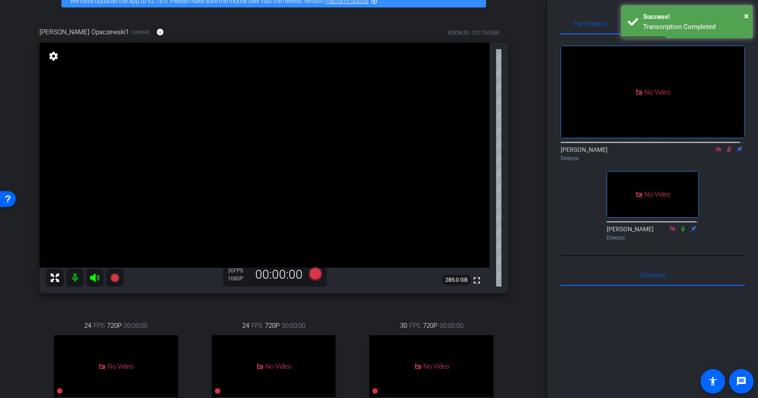
click at [727, 146] on icon at bounding box center [729, 149] width 5 height 6
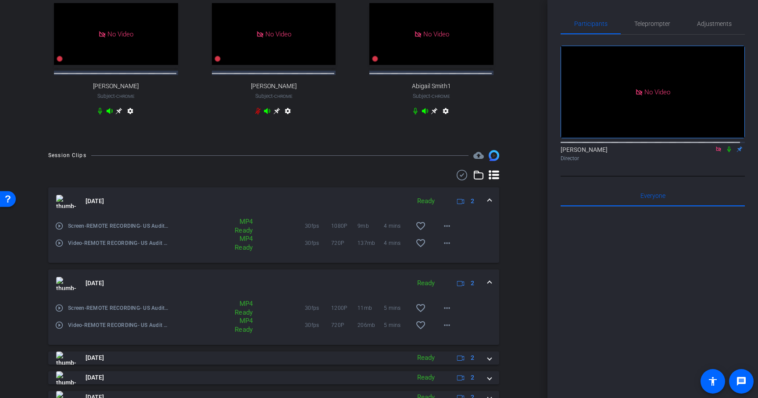
scroll to position [379, 0]
click at [488, 287] on span at bounding box center [490, 284] width 4 height 9
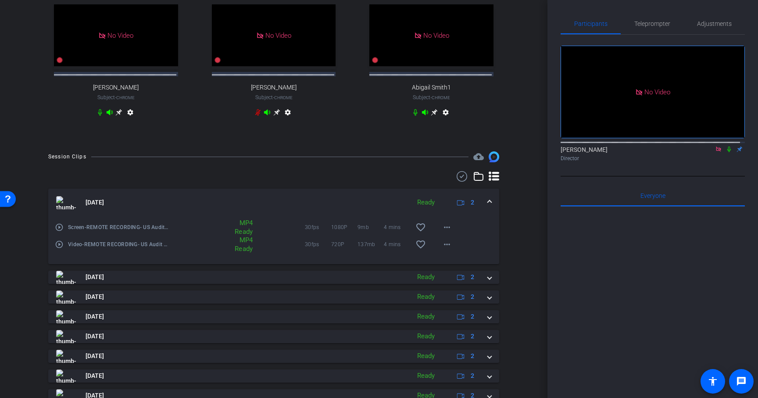
click at [488, 203] on span at bounding box center [490, 202] width 4 height 9
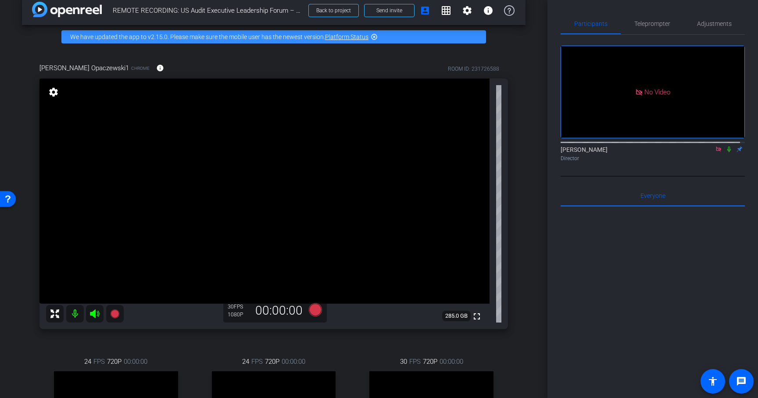
scroll to position [13, 0]
click at [314, 311] on icon at bounding box center [315, 309] width 13 height 13
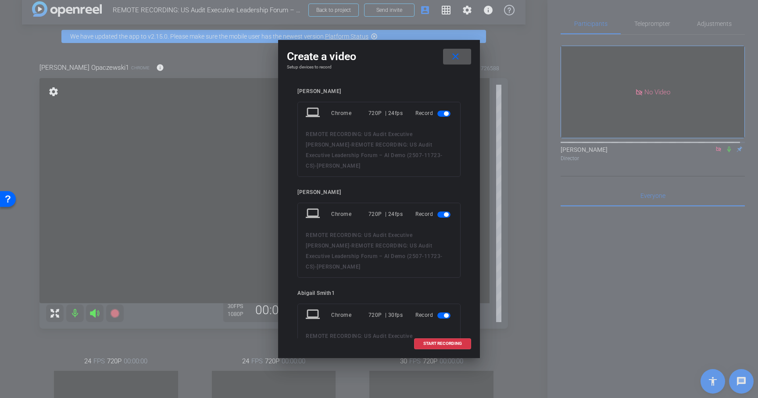
click at [444, 114] on span "button" at bounding box center [446, 113] width 4 height 4
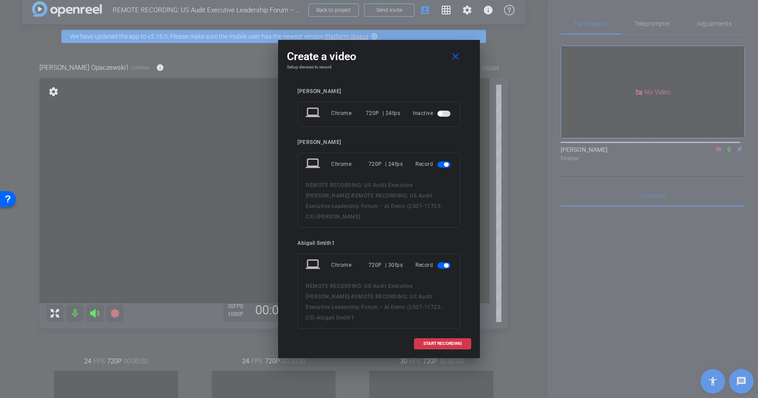
click at [444, 164] on span "button" at bounding box center [446, 164] width 4 height 4
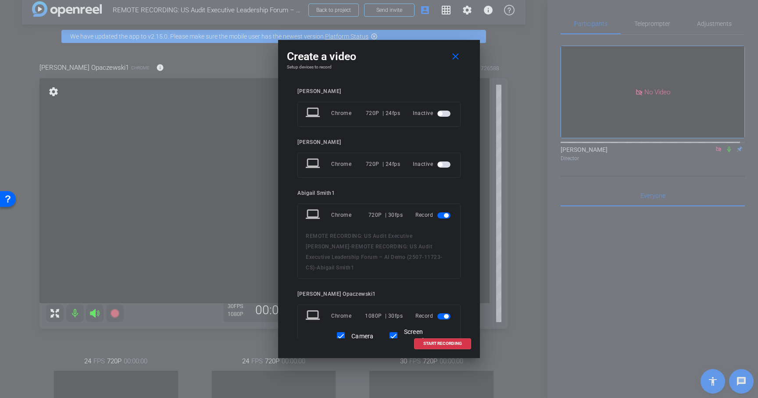
click at [444, 215] on span "button" at bounding box center [446, 215] width 4 height 4
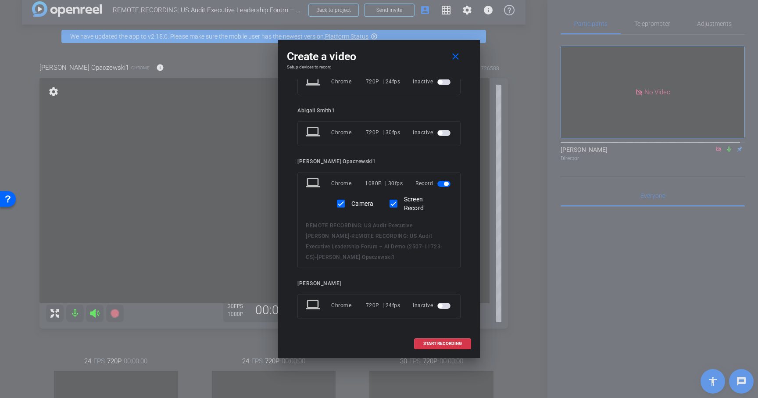
scroll to position [84, 0]
click at [439, 343] on span "START RECORDING" at bounding box center [442, 343] width 39 height 4
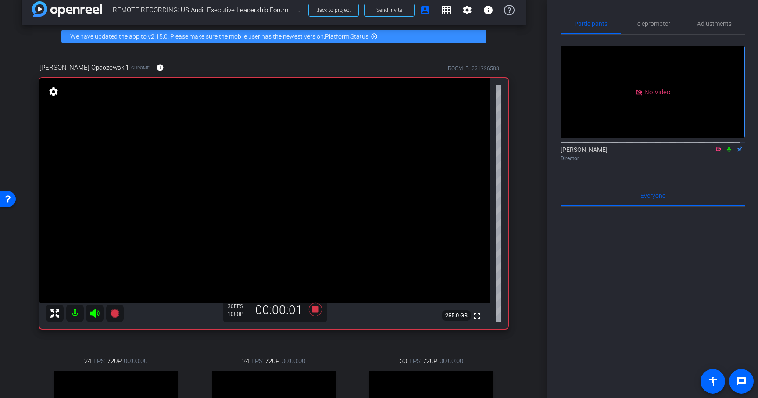
click at [725, 146] on icon at bounding box center [728, 149] width 7 height 6
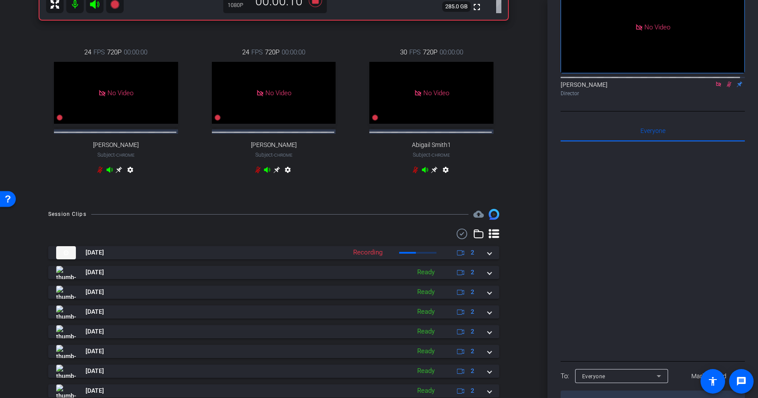
scroll to position [396, 0]
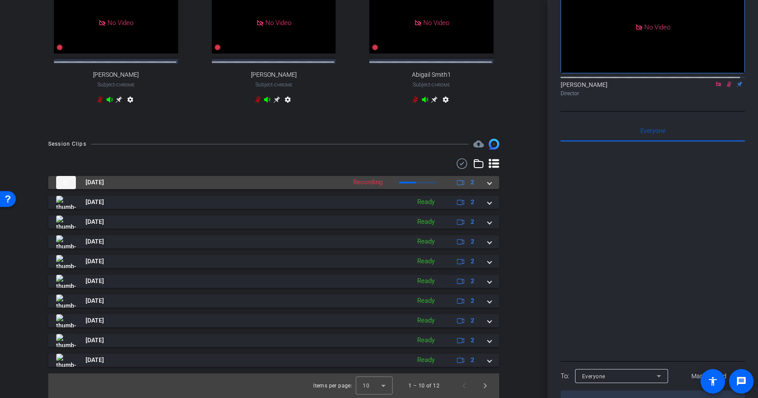
click at [488, 182] on span at bounding box center [490, 182] width 4 height 9
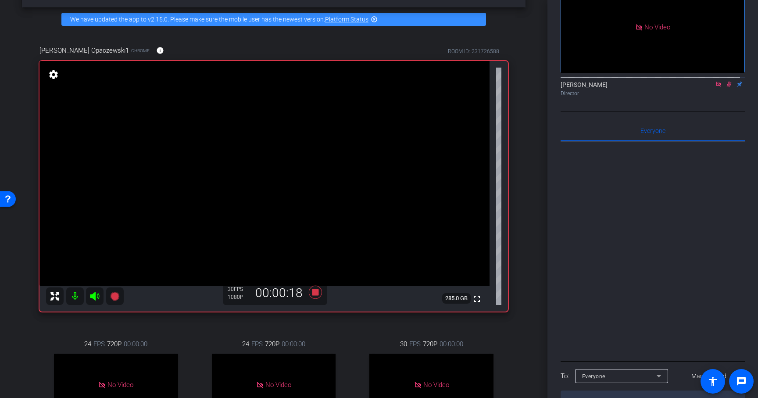
scroll to position [31, 0]
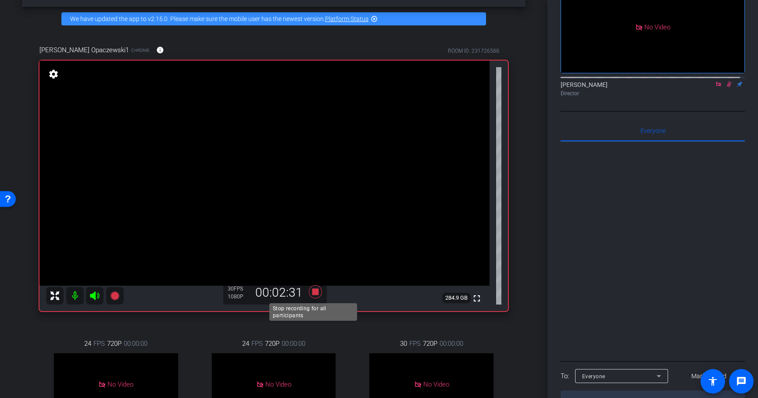
click at [315, 291] on icon at bounding box center [315, 291] width 13 height 13
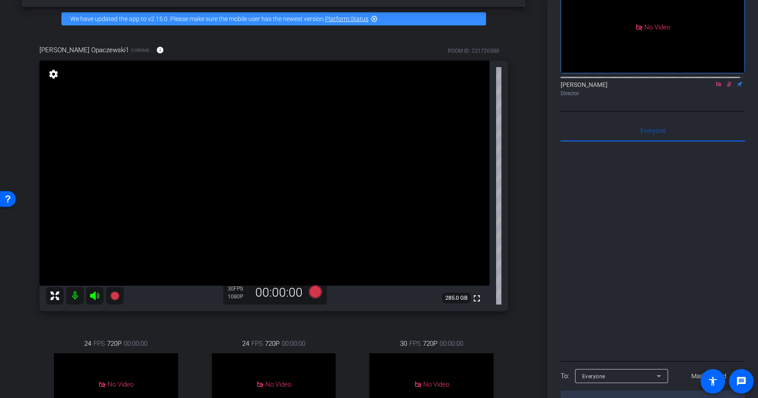
click at [726, 81] on icon at bounding box center [728, 84] width 7 height 6
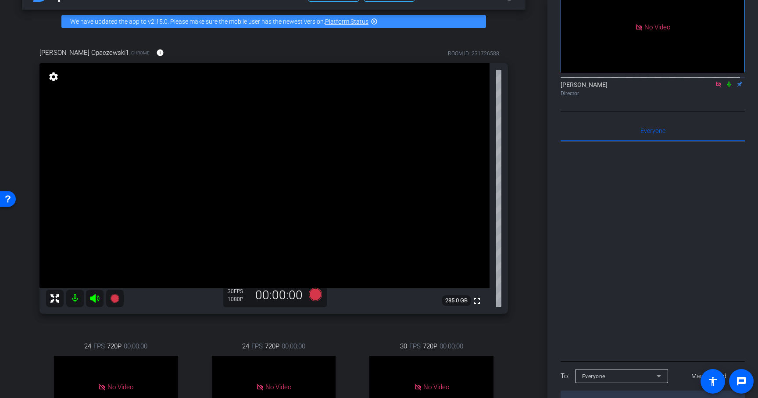
scroll to position [0, 0]
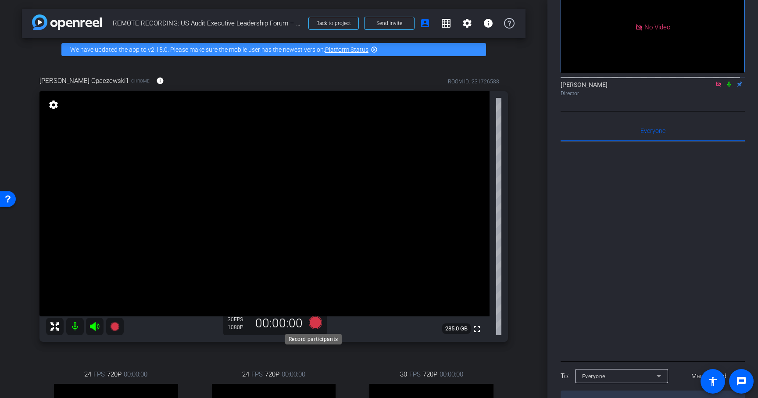
click at [312, 322] on icon at bounding box center [315, 322] width 13 height 13
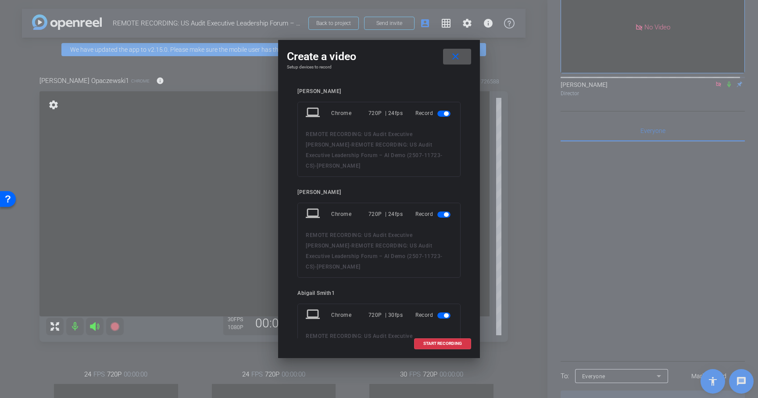
click at [444, 113] on span "button" at bounding box center [446, 113] width 4 height 4
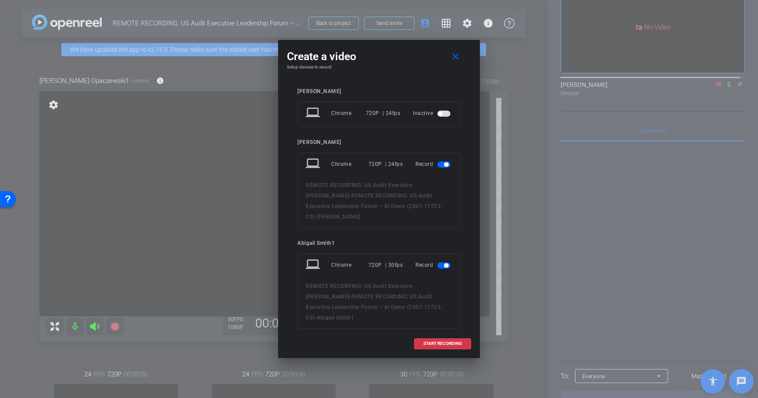
click at [439, 163] on span "button" at bounding box center [443, 164] width 13 height 6
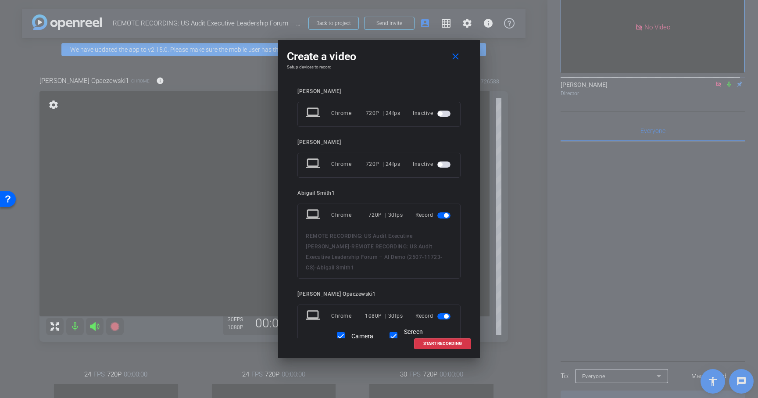
drag, startPoint x: 438, startPoint y: 215, endPoint x: 439, endPoint y: 227, distance: 11.9
click at [438, 215] on span "button" at bounding box center [443, 215] width 13 height 6
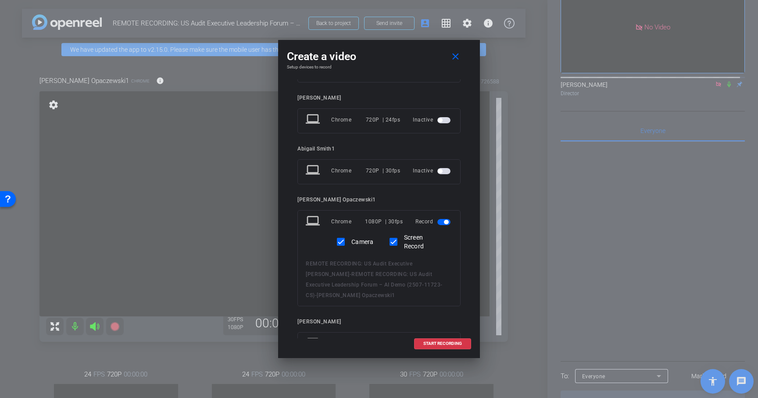
scroll to position [84, 0]
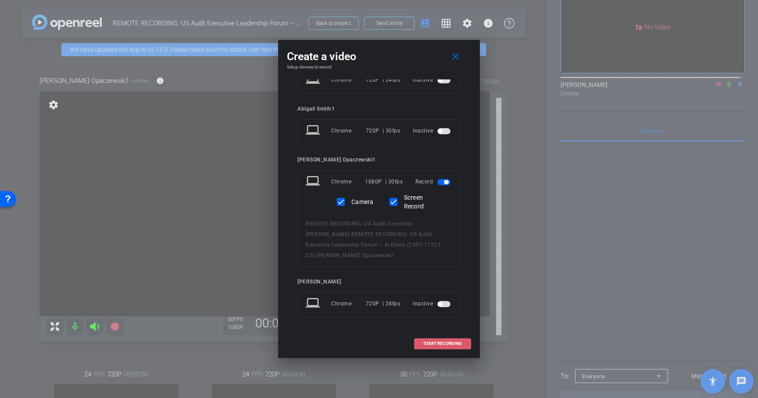
click at [445, 344] on span "START RECORDING" at bounding box center [442, 343] width 39 height 4
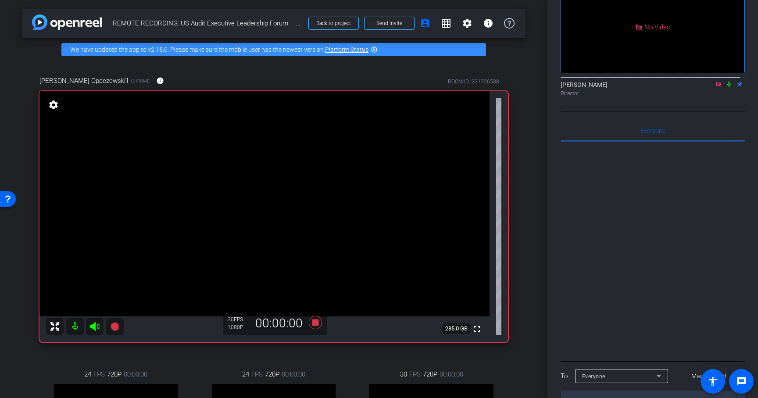
click at [725, 81] on icon at bounding box center [728, 84] width 7 height 6
click at [314, 323] on icon at bounding box center [315, 322] width 13 height 13
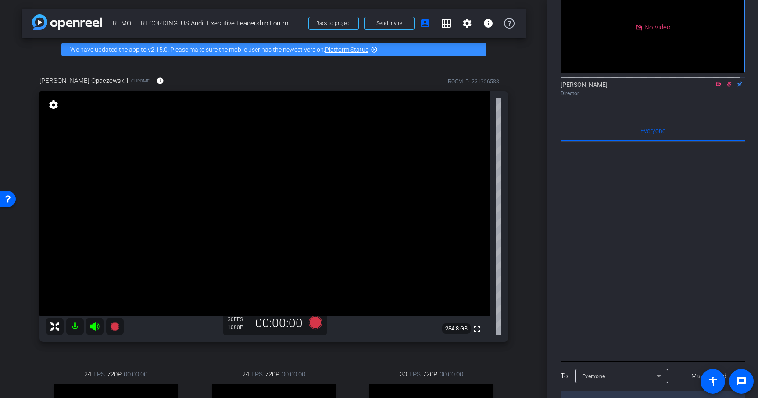
click at [725, 81] on icon at bounding box center [728, 84] width 7 height 6
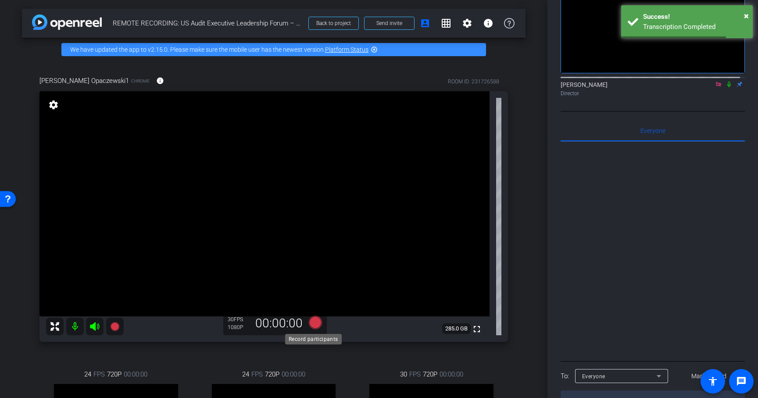
click at [313, 324] on icon at bounding box center [315, 322] width 13 height 13
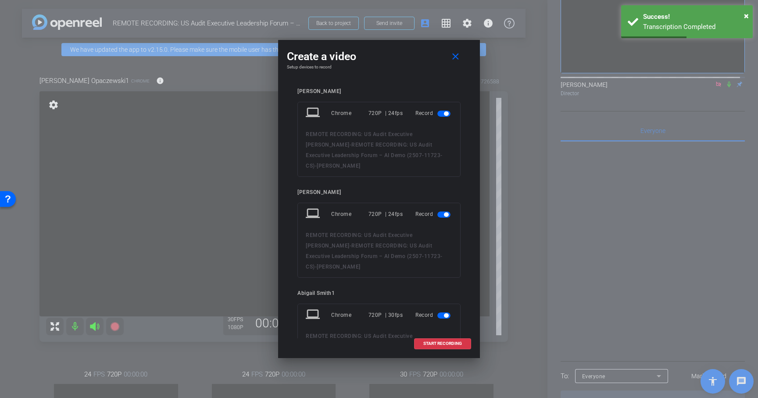
click at [438, 112] on span "button" at bounding box center [443, 114] width 13 height 6
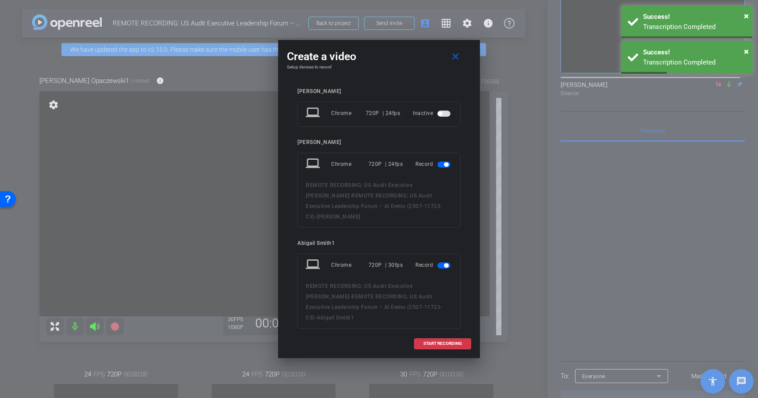
click at [444, 164] on span "button" at bounding box center [446, 164] width 4 height 4
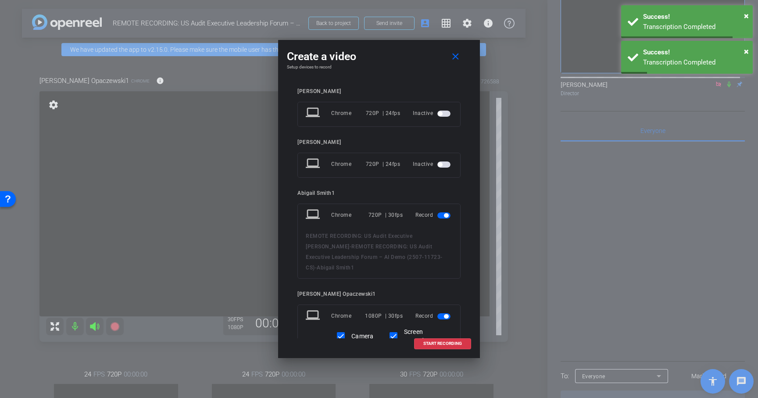
click at [437, 215] on span "button" at bounding box center [443, 215] width 13 height 6
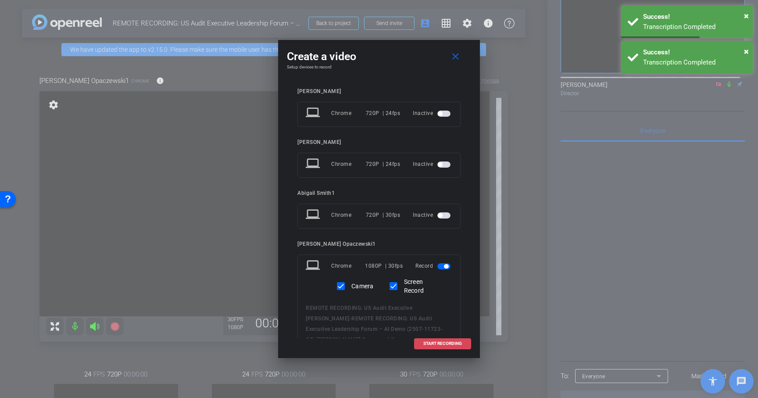
click at [443, 344] on span "START RECORDING" at bounding box center [442, 343] width 39 height 4
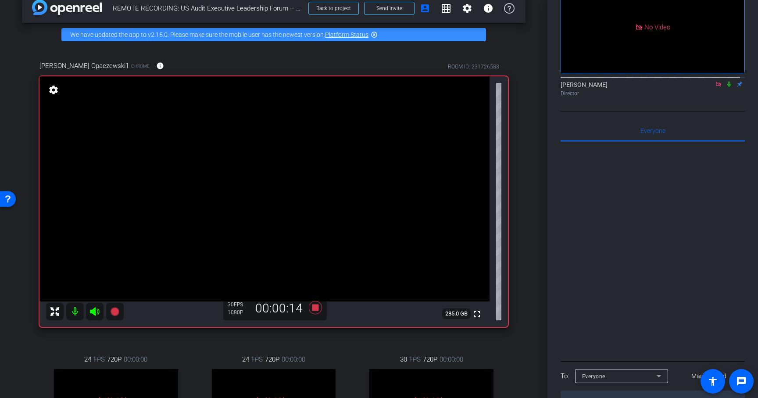
scroll to position [17, 0]
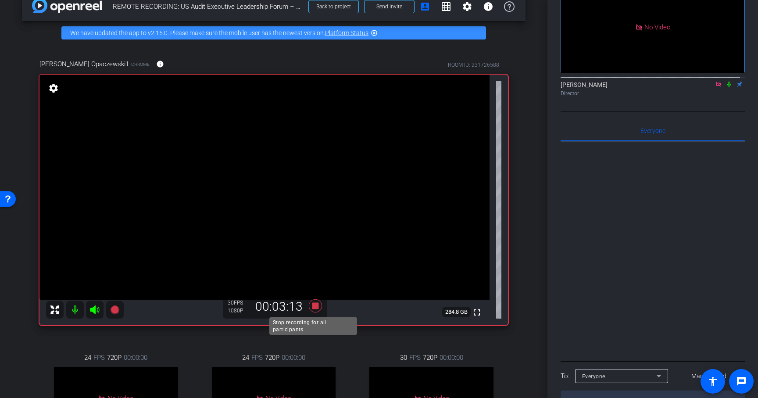
click at [314, 307] on icon at bounding box center [315, 305] width 13 height 13
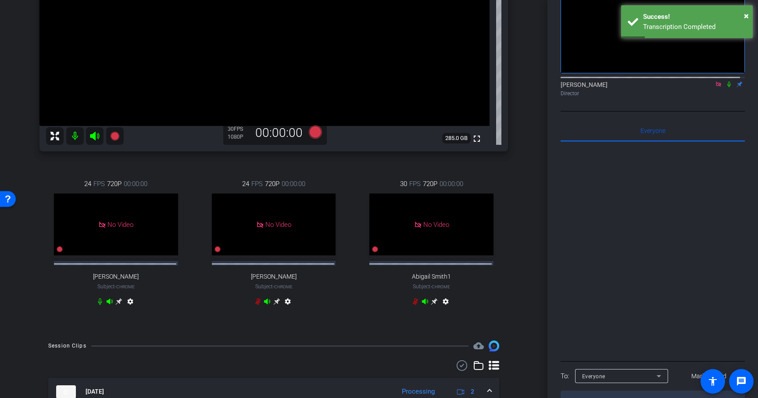
scroll to position [207, 0]
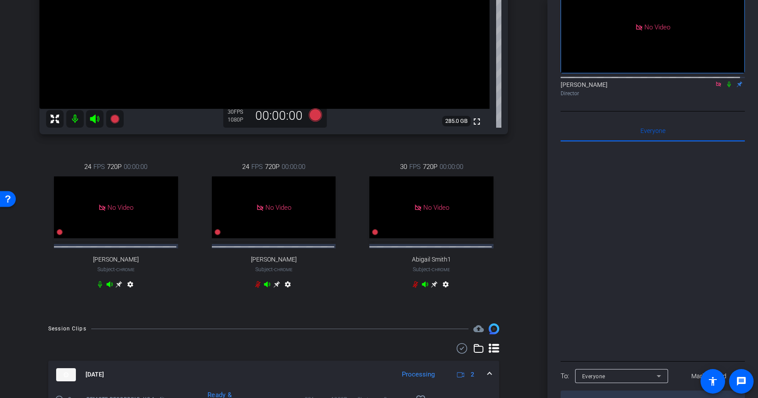
click at [502, 288] on div "30 FPS 720P 00:00:00 No Video Abigail Smith1 Subject - Chrome settings" at bounding box center [431, 226] width 153 height 158
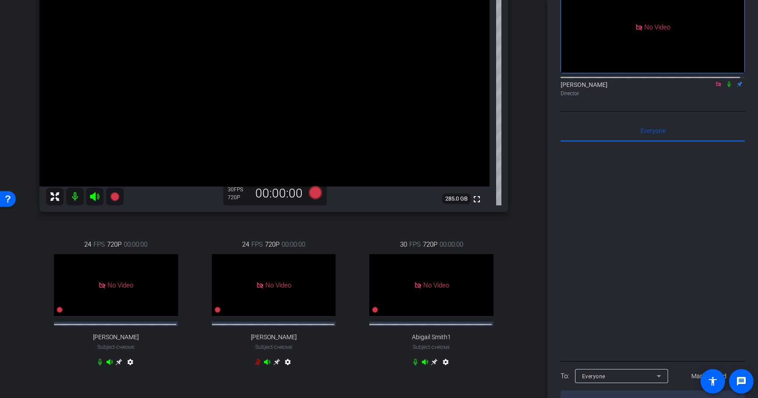
scroll to position [131, 0]
click at [212, 257] on div "No Video" at bounding box center [274, 284] width 124 height 62
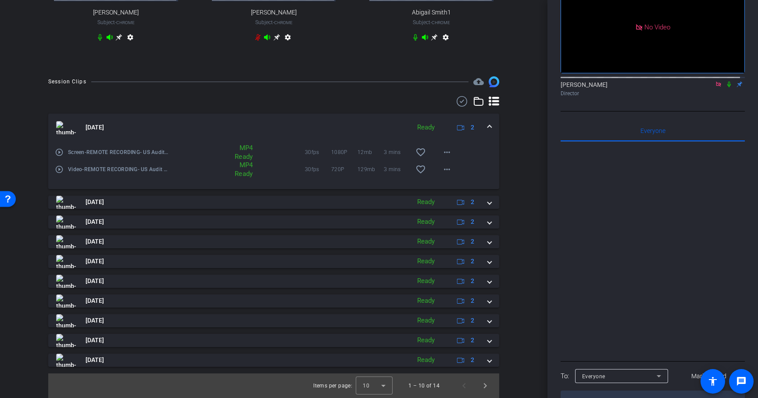
scroll to position [458, 0]
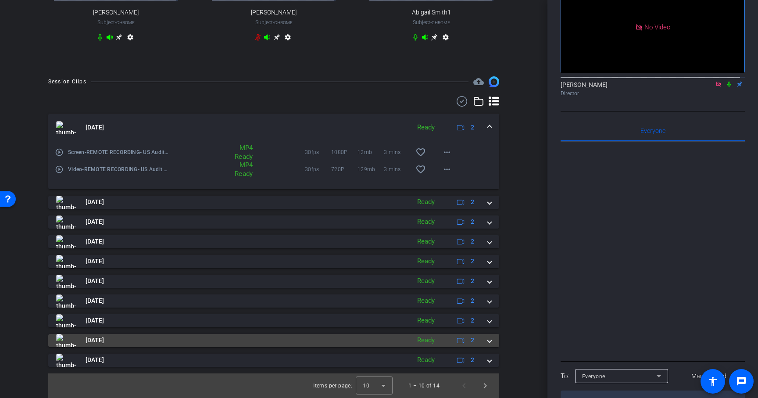
click at [488, 340] on span at bounding box center [490, 340] width 4 height 9
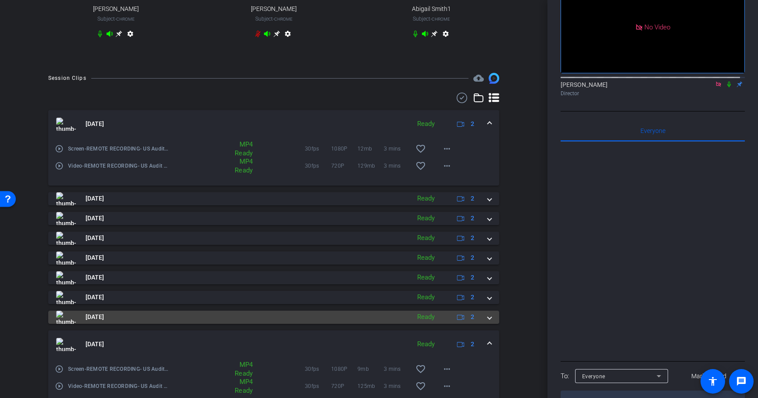
click at [488, 318] on span at bounding box center [490, 316] width 4 height 9
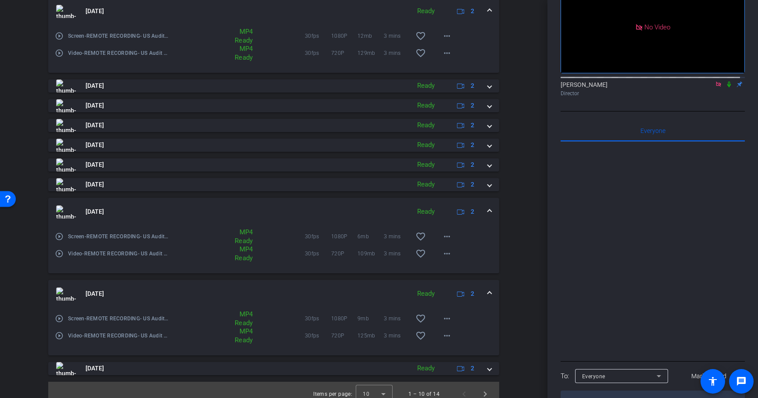
scroll to position [582, 0]
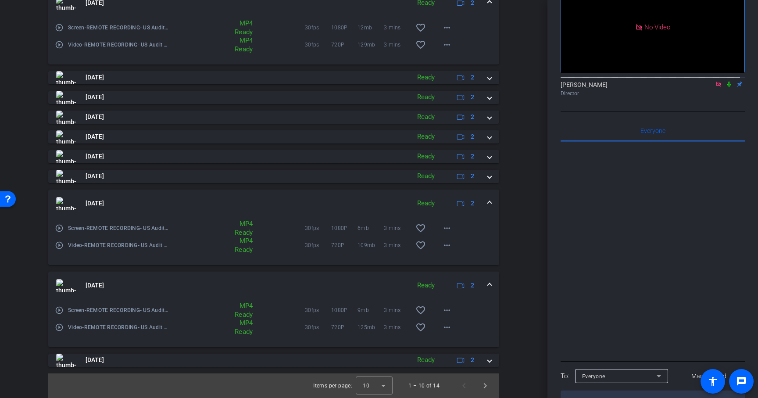
click at [487, 201] on mat-expansion-panel-header "Sep 2, 2025 Ready 2" at bounding box center [273, 203] width 451 height 28
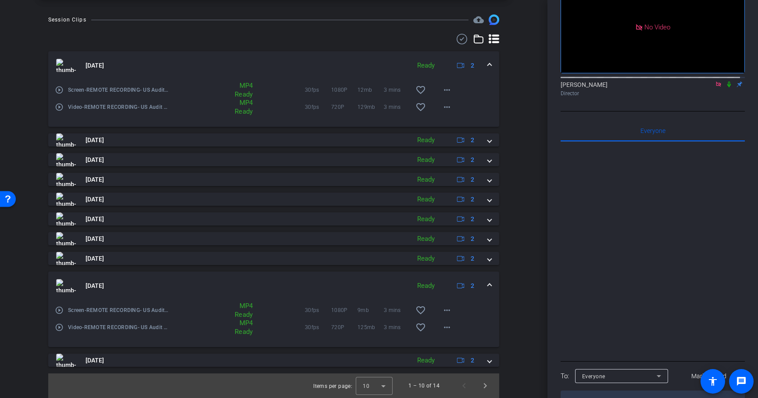
scroll to position [381, 0]
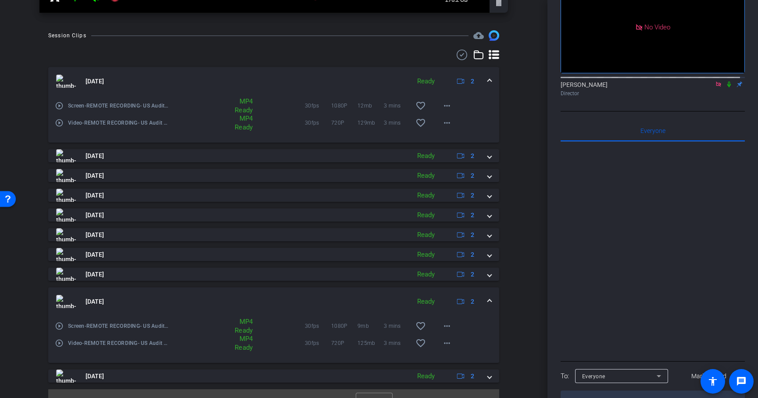
click at [488, 79] on span at bounding box center [490, 81] width 4 height 9
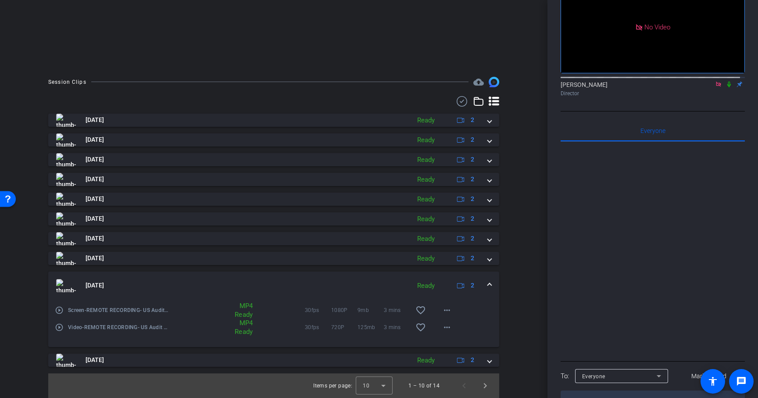
scroll to position [179, 0]
click at [727, 82] on icon at bounding box center [729, 85] width 4 height 6
click at [443, 324] on mat-icon "more_horiz" at bounding box center [447, 327] width 11 height 11
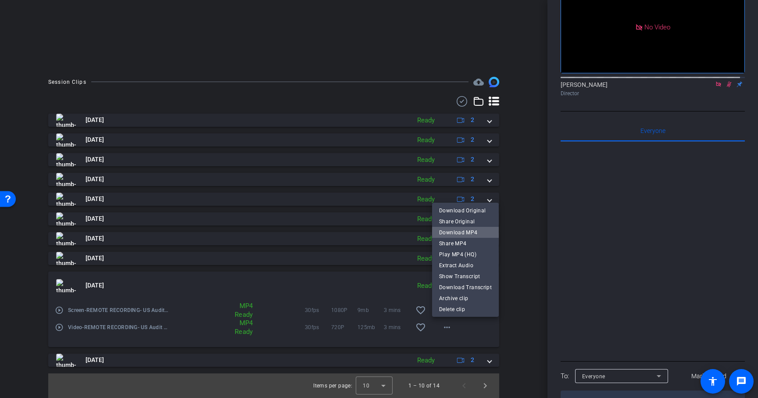
click at [467, 233] on span "Download MP4" at bounding box center [465, 232] width 53 height 11
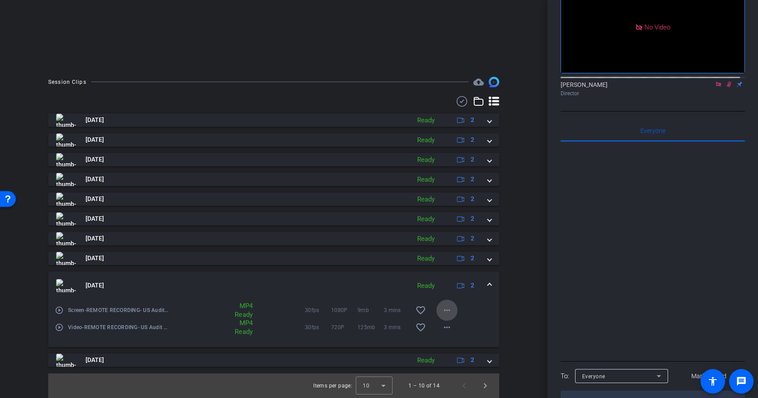
click at [442, 310] on mat-icon "more_horiz" at bounding box center [447, 310] width 11 height 11
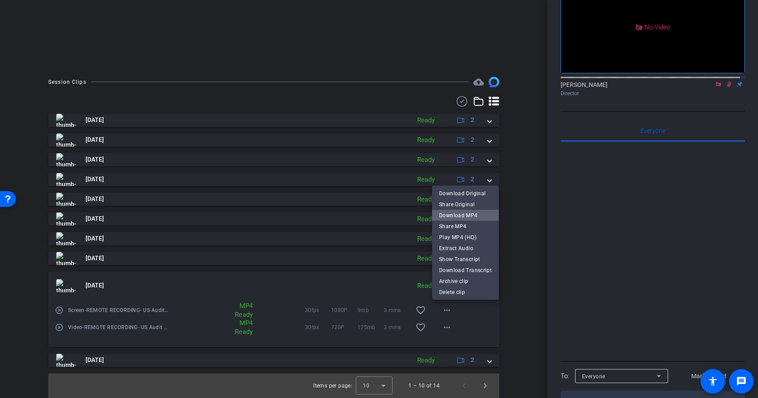
click at [468, 216] on span "Download MP4" at bounding box center [465, 215] width 53 height 11
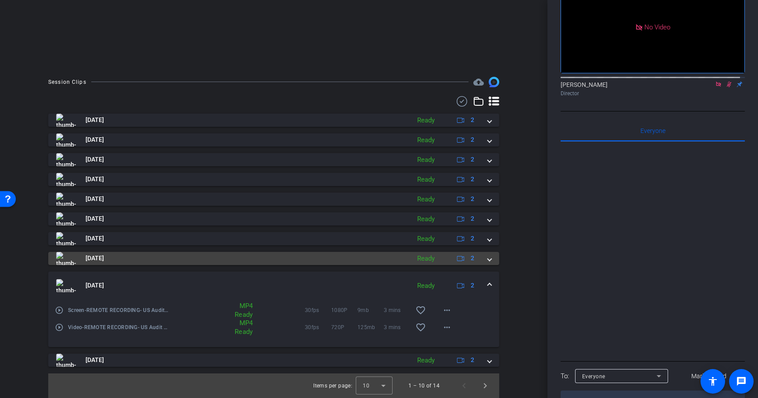
click at [488, 259] on span at bounding box center [490, 258] width 4 height 9
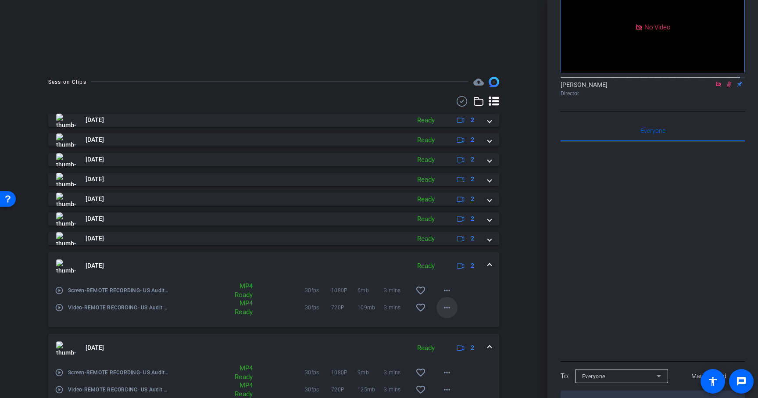
click at [442, 308] on mat-icon "more_horiz" at bounding box center [447, 307] width 11 height 11
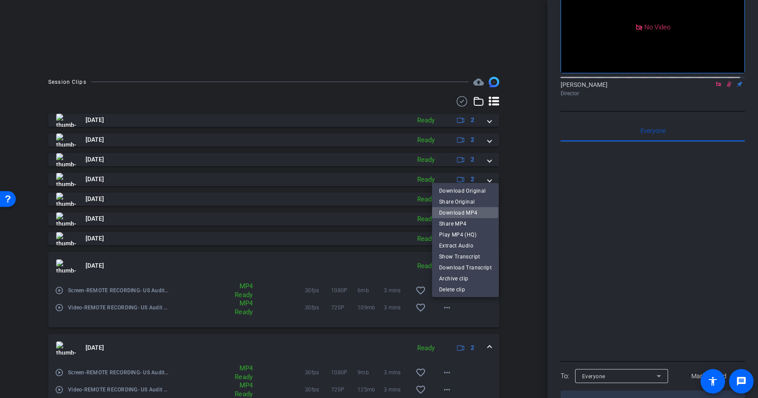
click at [460, 211] on span "Download MP4" at bounding box center [465, 212] width 53 height 11
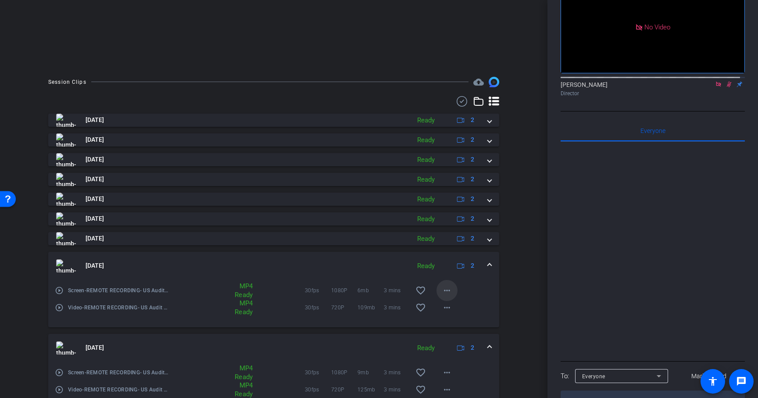
click at [446, 290] on mat-icon "more_horiz" at bounding box center [447, 290] width 11 height 11
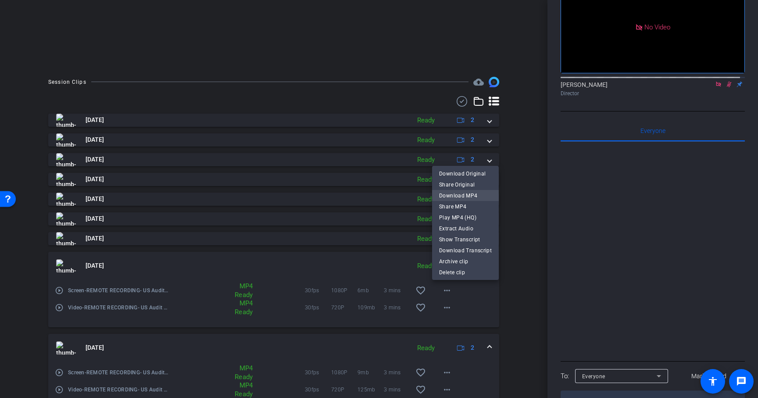
click at [468, 190] on span "Download MP4" at bounding box center [465, 195] width 53 height 11
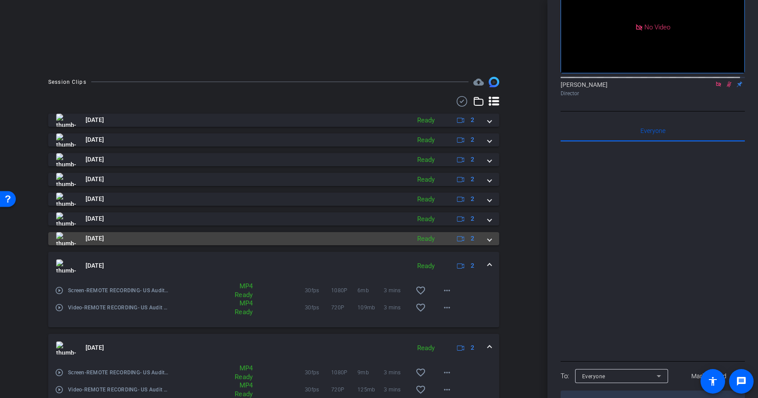
click at [488, 237] on span at bounding box center [490, 238] width 4 height 9
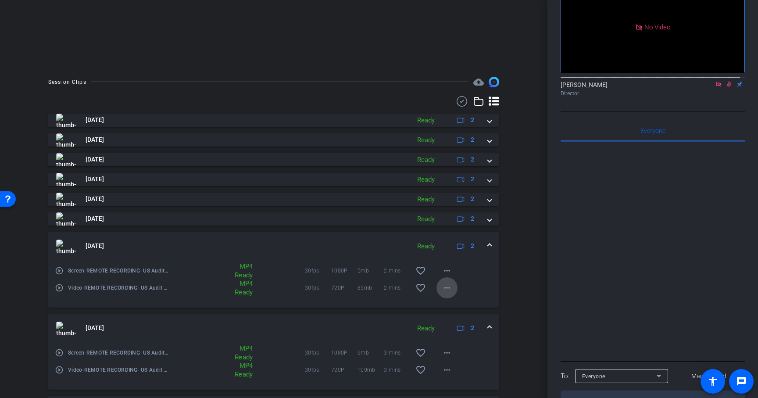
click at [442, 289] on mat-icon "more_horiz" at bounding box center [447, 287] width 11 height 11
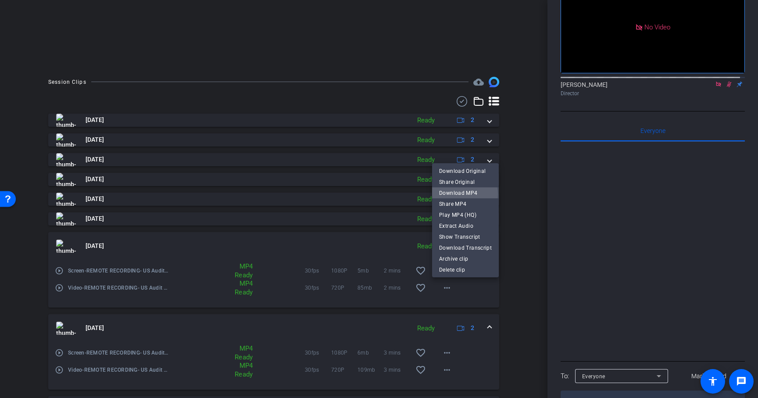
click at [459, 194] on span "Download MP4" at bounding box center [465, 192] width 53 height 11
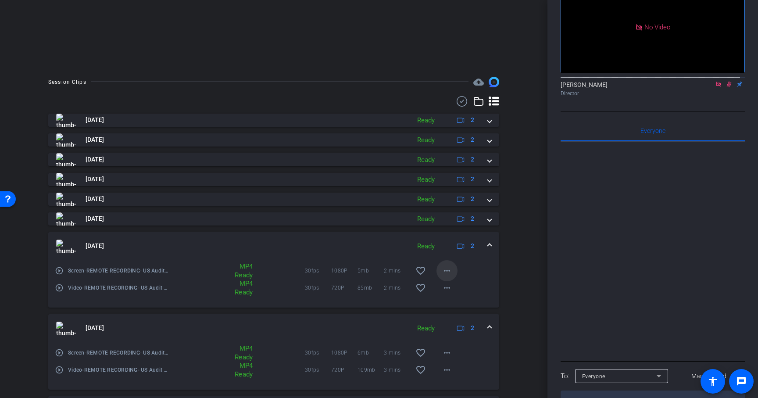
click at [443, 268] on mat-icon "more_horiz" at bounding box center [447, 270] width 11 height 11
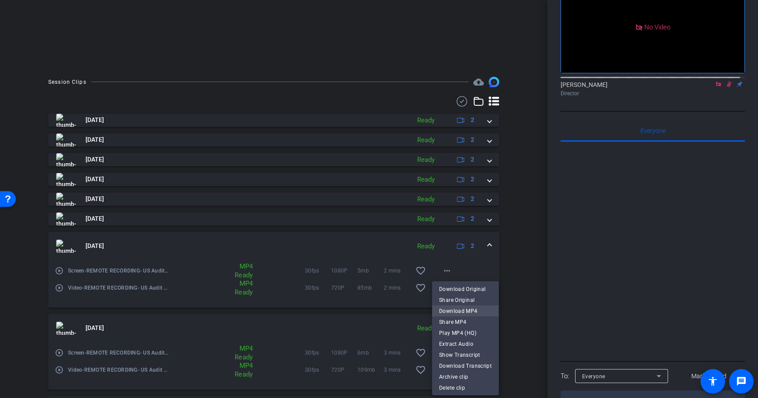
click at [461, 311] on span "Download MP4" at bounding box center [465, 310] width 53 height 11
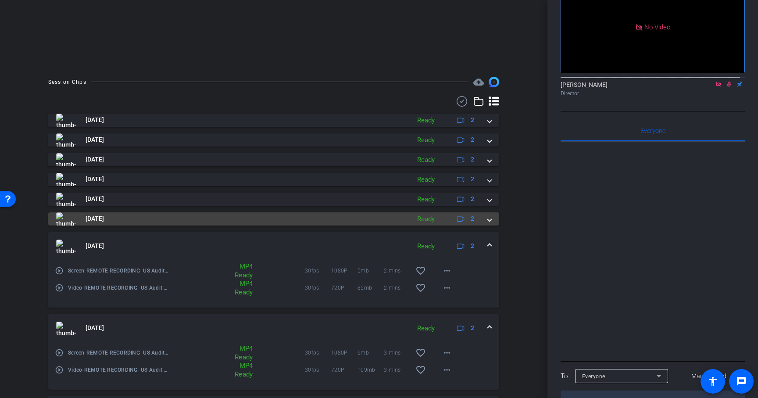
click at [488, 218] on span at bounding box center [490, 218] width 4 height 9
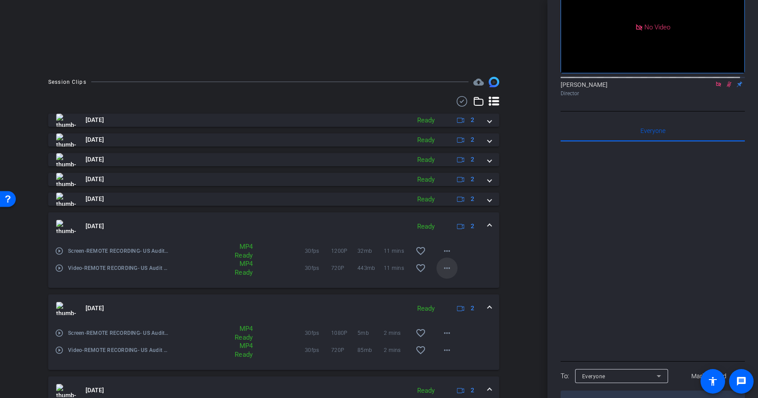
click at [444, 268] on mat-icon "more_horiz" at bounding box center [447, 268] width 11 height 11
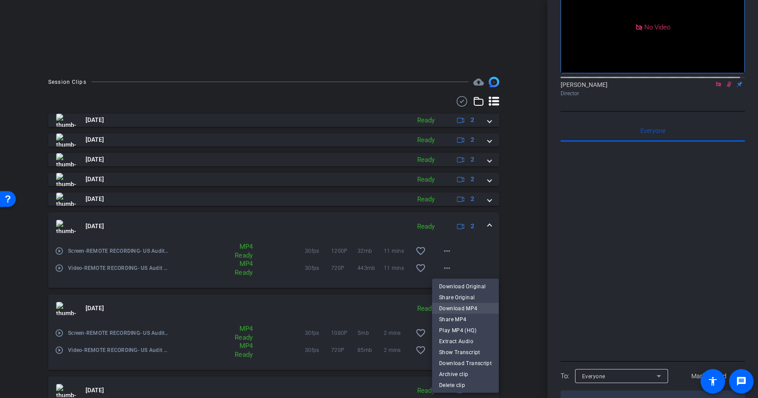
click at [458, 310] on span "Download MP4" at bounding box center [465, 308] width 53 height 11
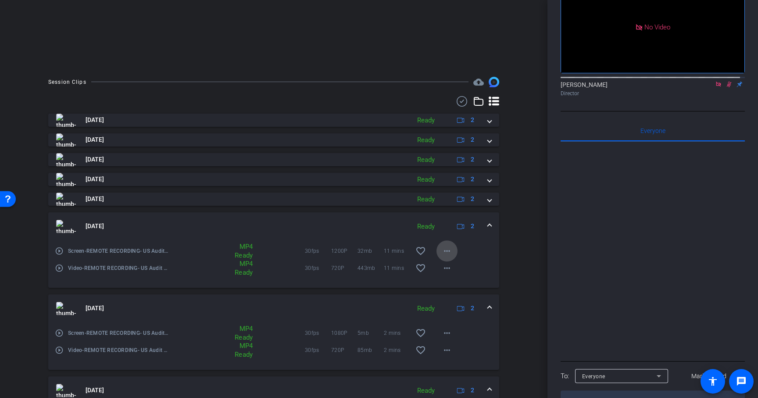
click at [443, 249] on mat-icon "more_horiz" at bounding box center [447, 251] width 11 height 11
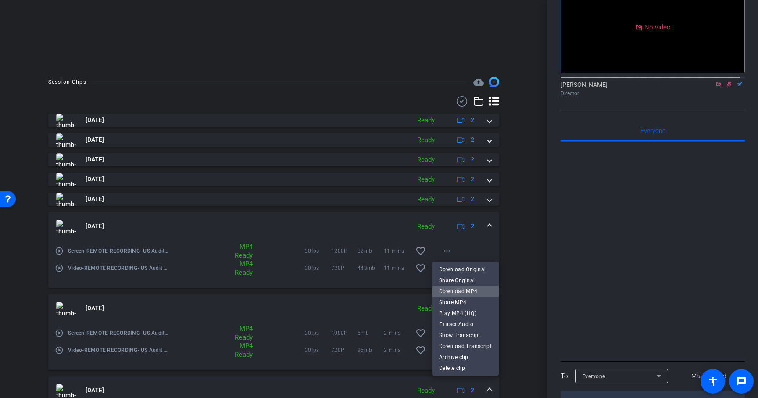
click at [468, 294] on span "Download MP4" at bounding box center [465, 291] width 53 height 11
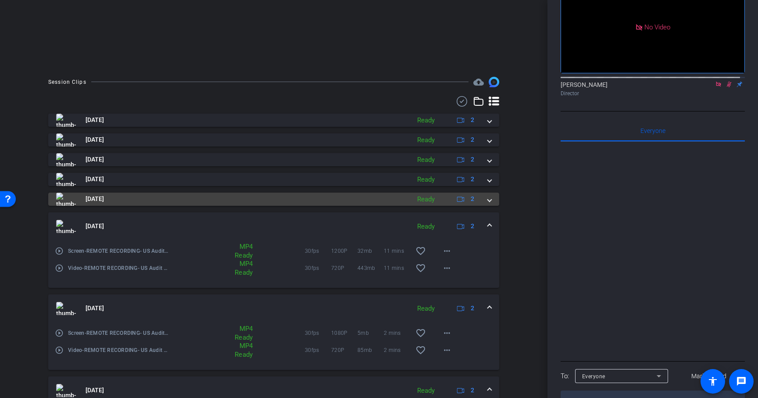
click at [488, 201] on span at bounding box center [490, 198] width 4 height 9
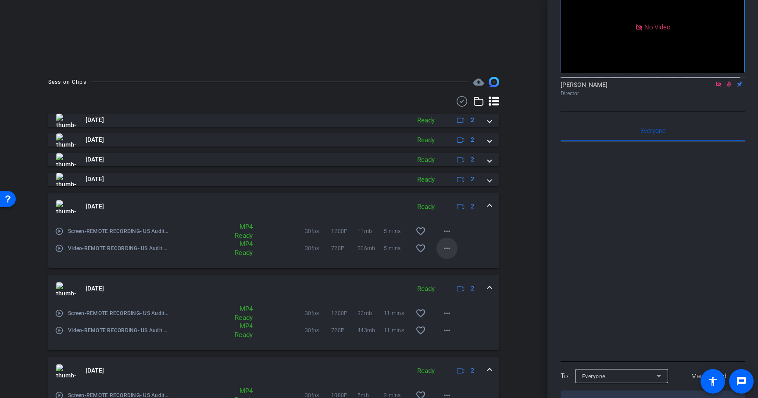
click at [443, 248] on mat-icon "more_horiz" at bounding box center [447, 248] width 11 height 11
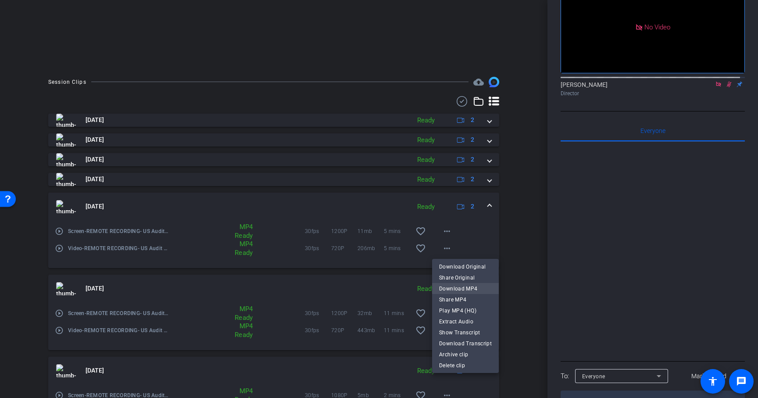
click at [457, 288] on span "Download MP4" at bounding box center [465, 288] width 53 height 11
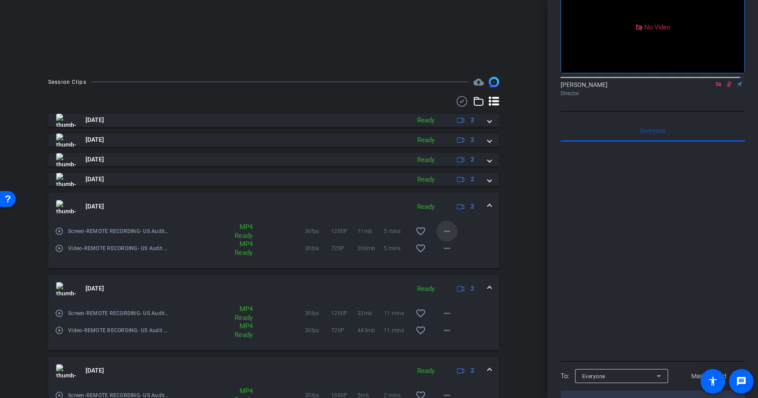
click at [444, 228] on mat-icon "more_horiz" at bounding box center [447, 231] width 11 height 11
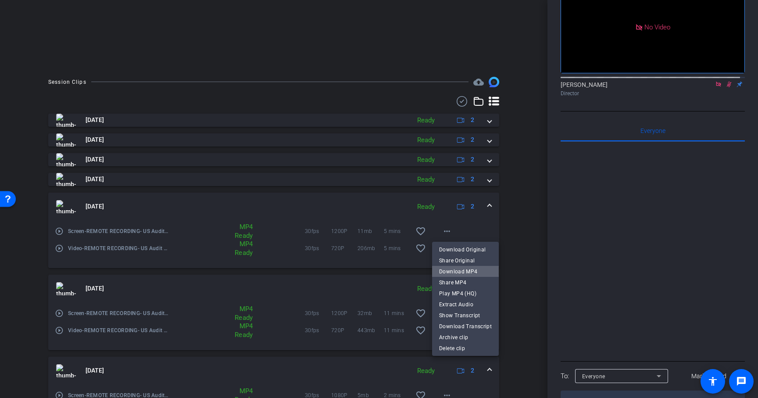
click at [468, 274] on span "Download MP4" at bounding box center [465, 271] width 53 height 11
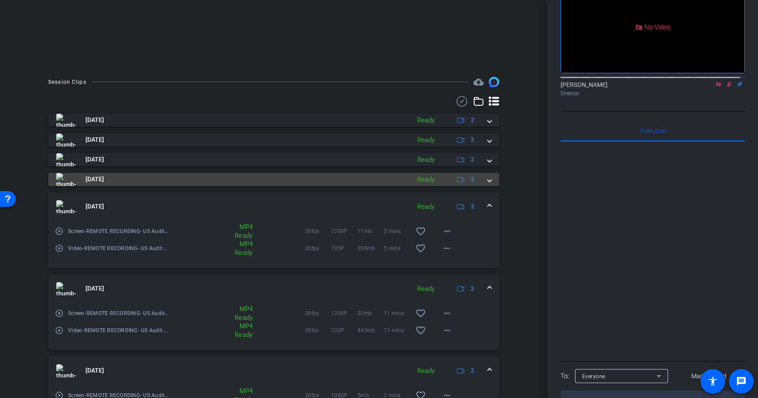
click at [488, 180] on span at bounding box center [490, 179] width 4 height 9
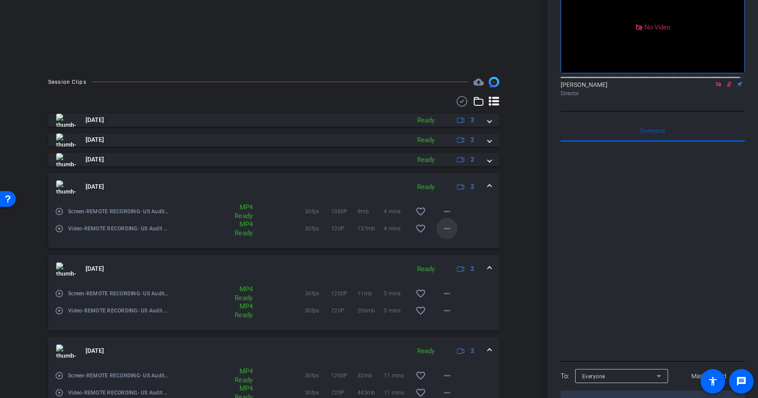
click at [442, 230] on mat-icon "more_horiz" at bounding box center [447, 228] width 11 height 11
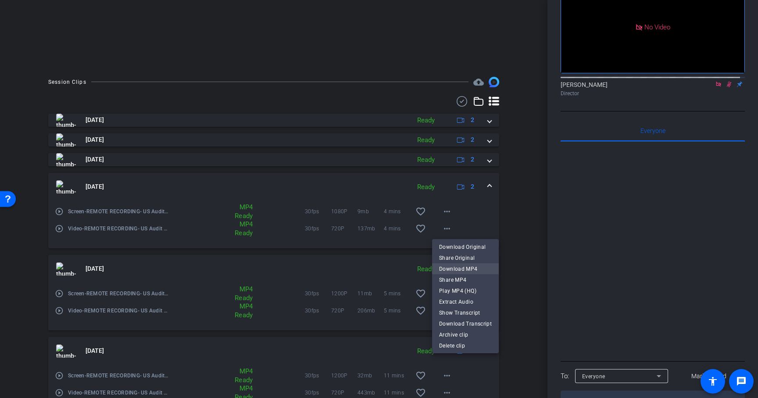
click at [460, 268] on span "Download MP4" at bounding box center [465, 268] width 53 height 11
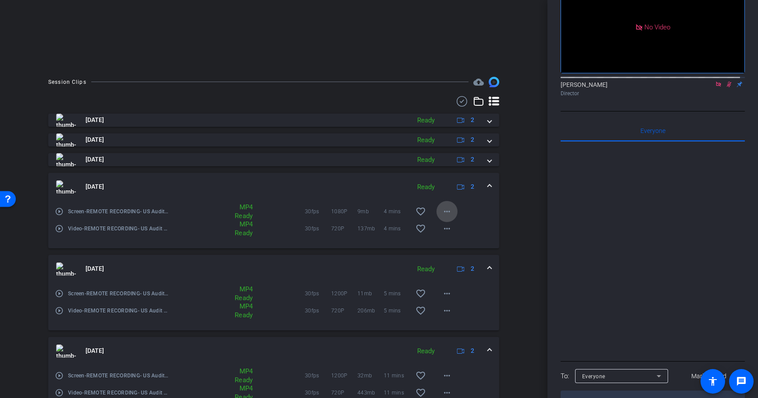
click at [443, 214] on mat-icon "more_horiz" at bounding box center [447, 211] width 11 height 11
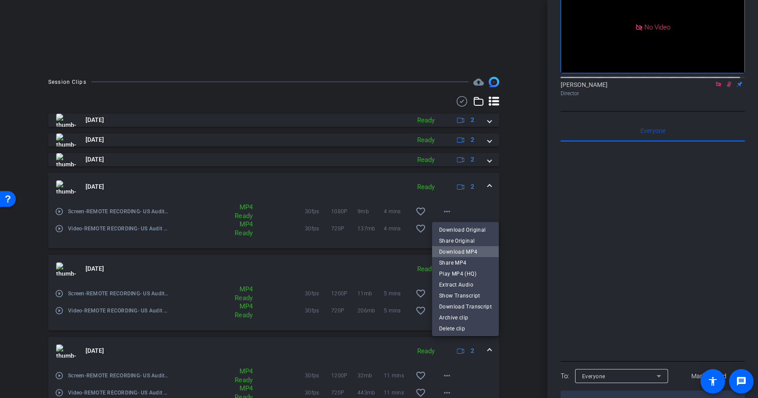
click at [466, 251] on span "Download MP4" at bounding box center [465, 251] width 53 height 11
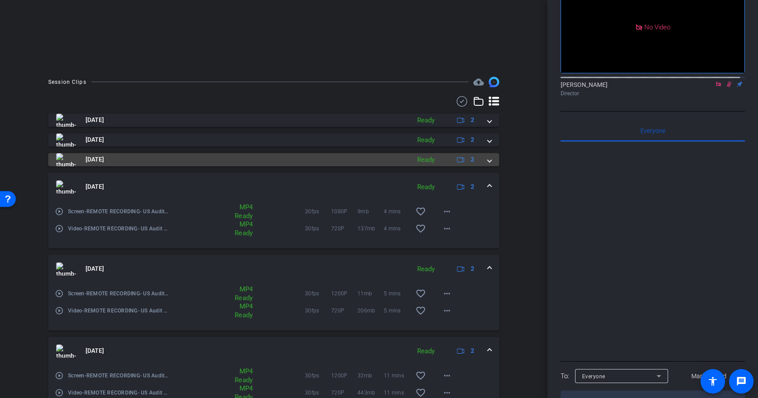
click at [488, 161] on span at bounding box center [490, 159] width 4 height 9
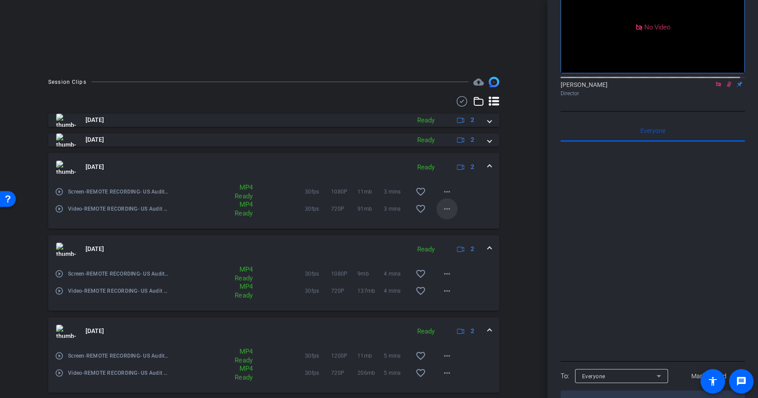
click at [442, 207] on mat-icon "more_horiz" at bounding box center [447, 209] width 11 height 11
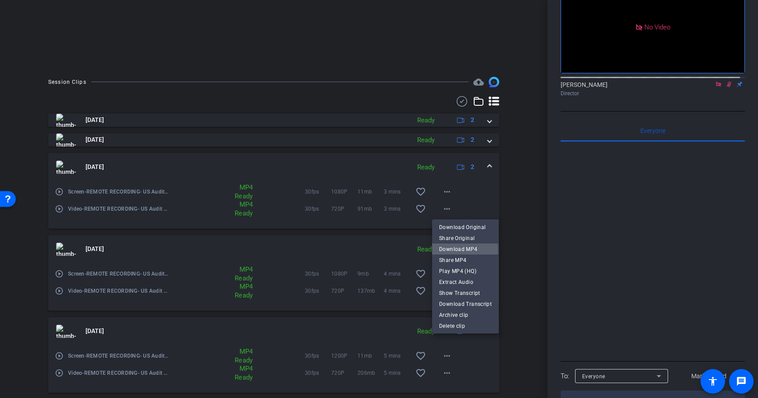
click at [454, 250] on span "Download MP4" at bounding box center [465, 248] width 53 height 11
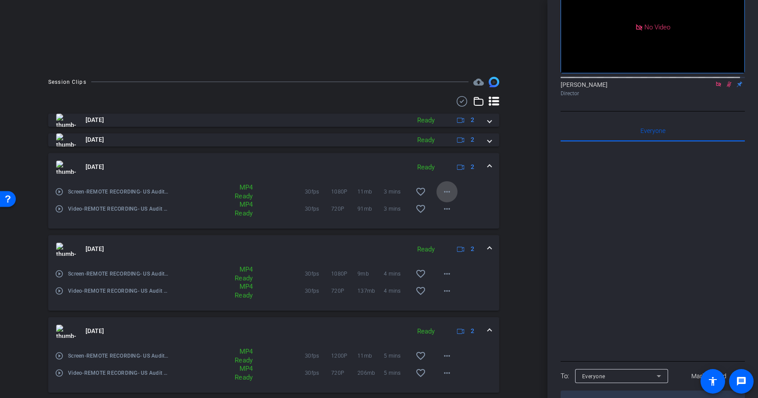
click at [443, 193] on mat-icon "more_horiz" at bounding box center [447, 191] width 11 height 11
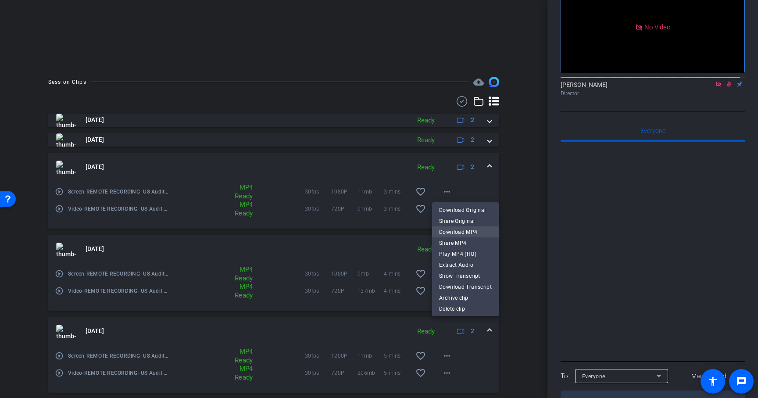
click at [461, 228] on span "Download MP4" at bounding box center [465, 231] width 53 height 11
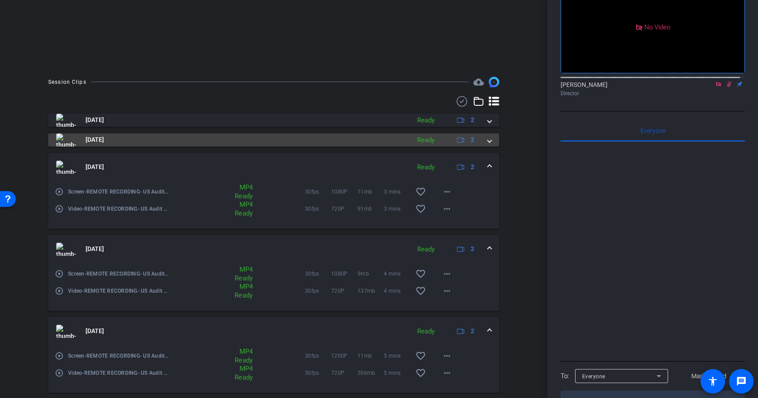
click at [487, 138] on mat-expansion-panel-header "Sep 2, 2025 Ready 2" at bounding box center [273, 139] width 451 height 13
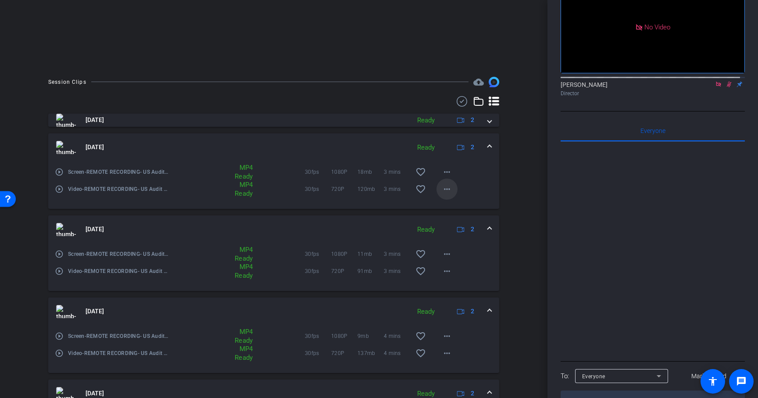
click at [444, 187] on mat-icon "more_horiz" at bounding box center [447, 189] width 11 height 11
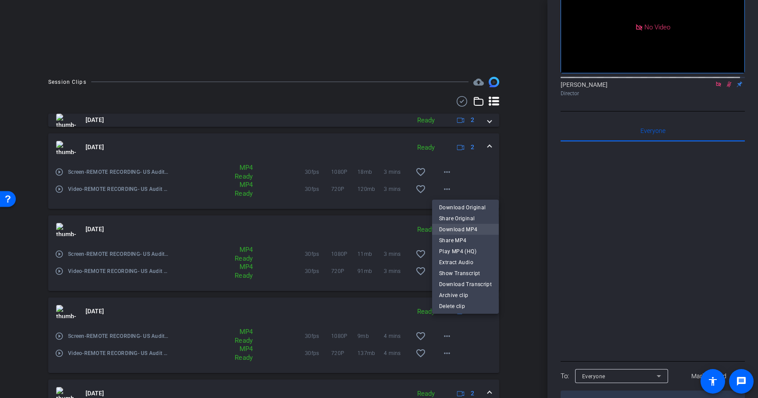
click at [459, 231] on span "Download MP4" at bounding box center [465, 229] width 53 height 11
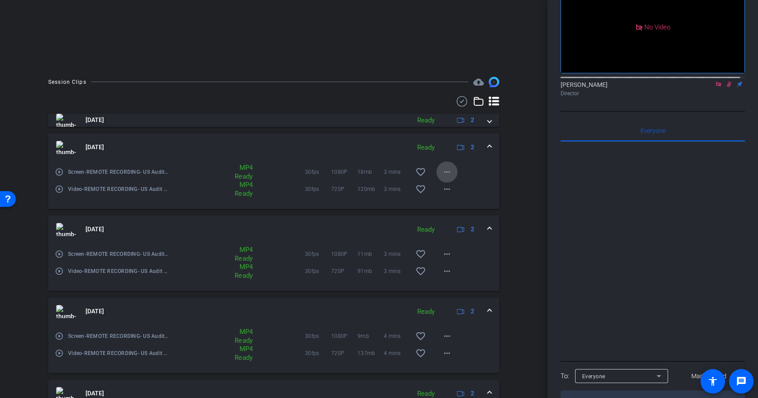
click at [442, 172] on mat-icon "more_horiz" at bounding box center [447, 172] width 11 height 11
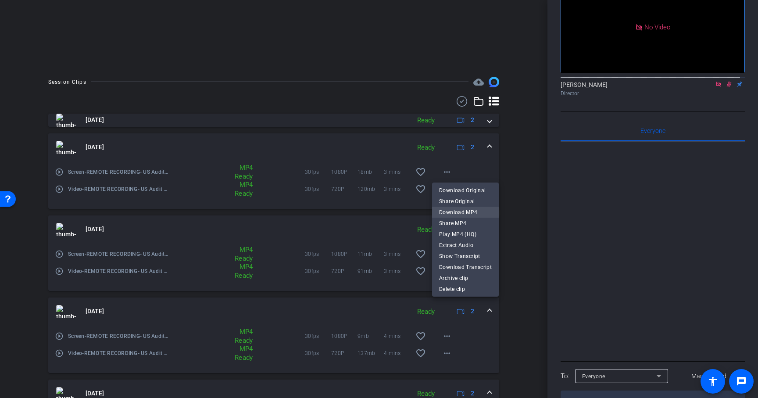
click at [463, 212] on span "Download MP4" at bounding box center [465, 212] width 53 height 11
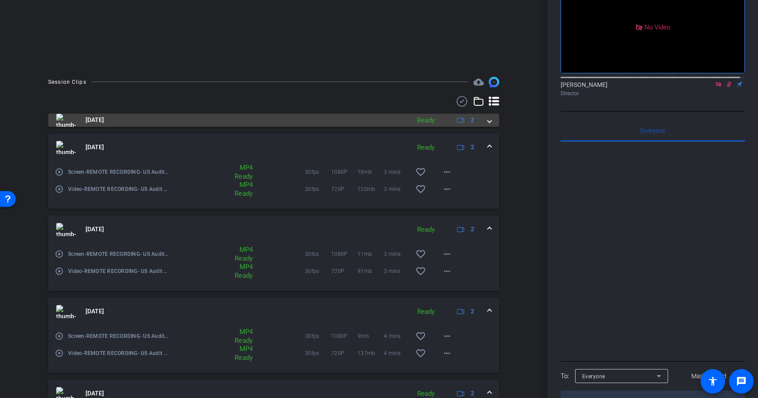
click at [488, 120] on span at bounding box center [490, 119] width 4 height 9
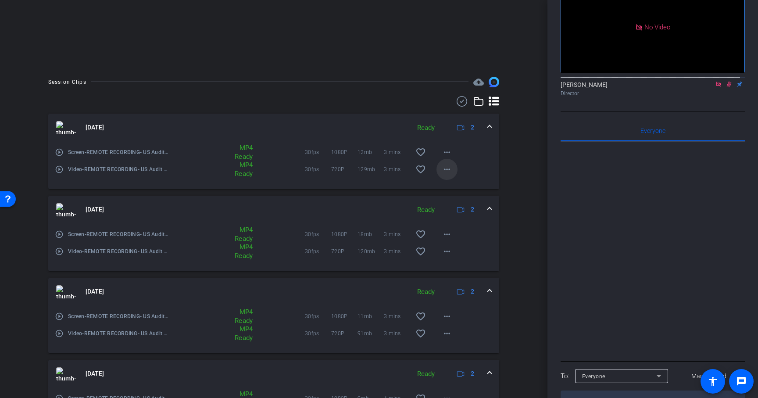
click at [443, 170] on mat-icon "more_horiz" at bounding box center [447, 169] width 11 height 11
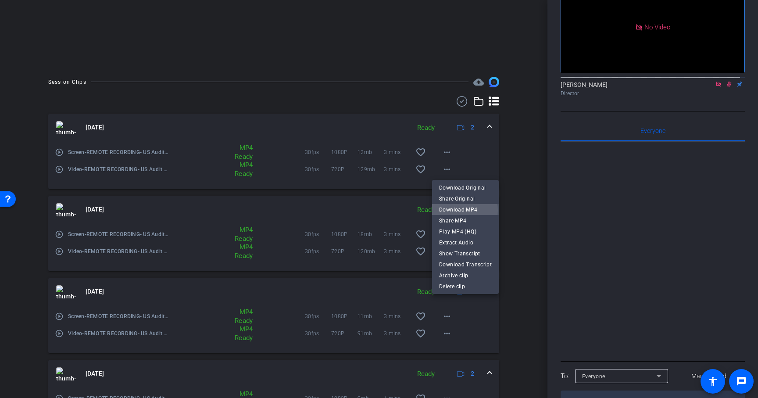
click at [453, 210] on span "Download MP4" at bounding box center [465, 209] width 53 height 11
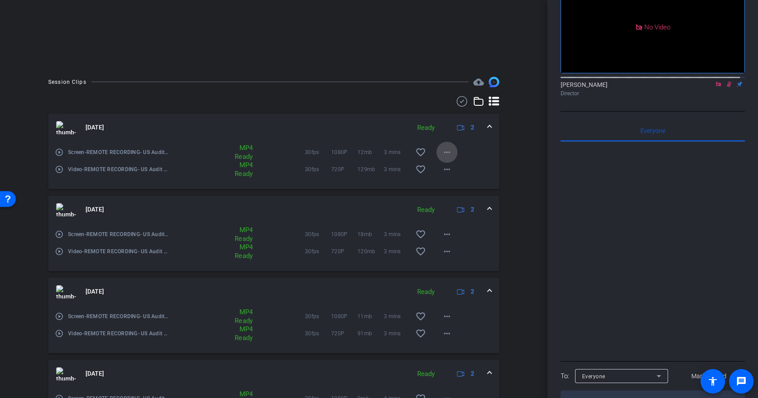
click at [443, 149] on mat-icon "more_horiz" at bounding box center [447, 152] width 11 height 11
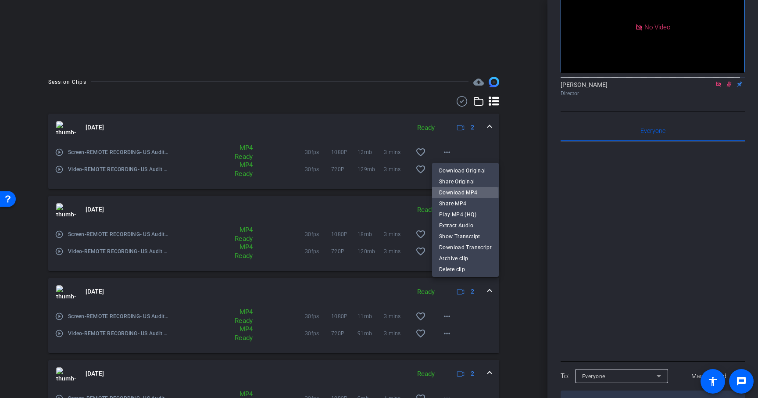
click at [453, 194] on span "Download MP4" at bounding box center [465, 192] width 53 height 11
